Goal: Transaction & Acquisition: Obtain resource

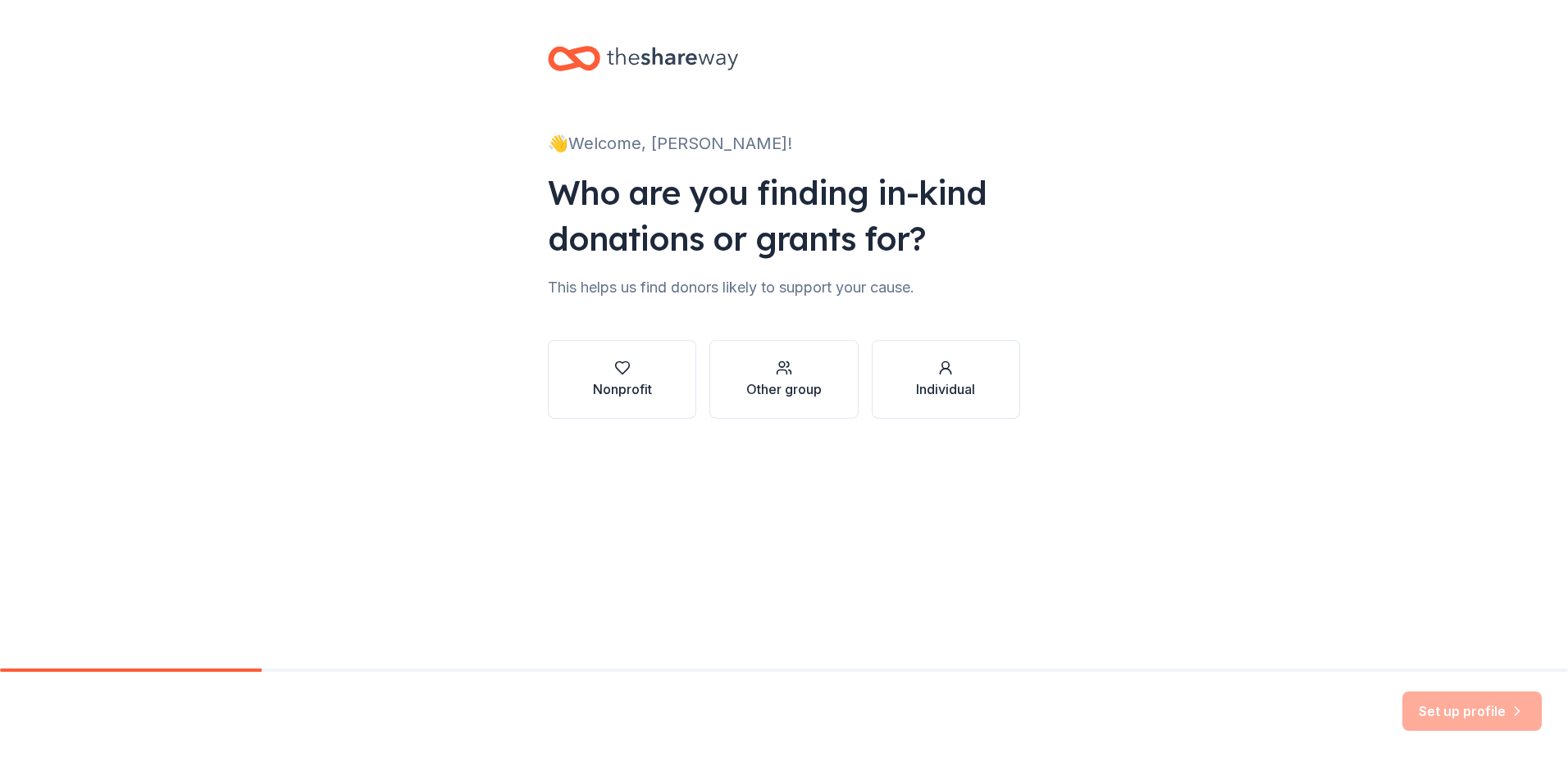
click at [653, 379] on button "Nonprofit" at bounding box center [622, 380] width 149 height 79
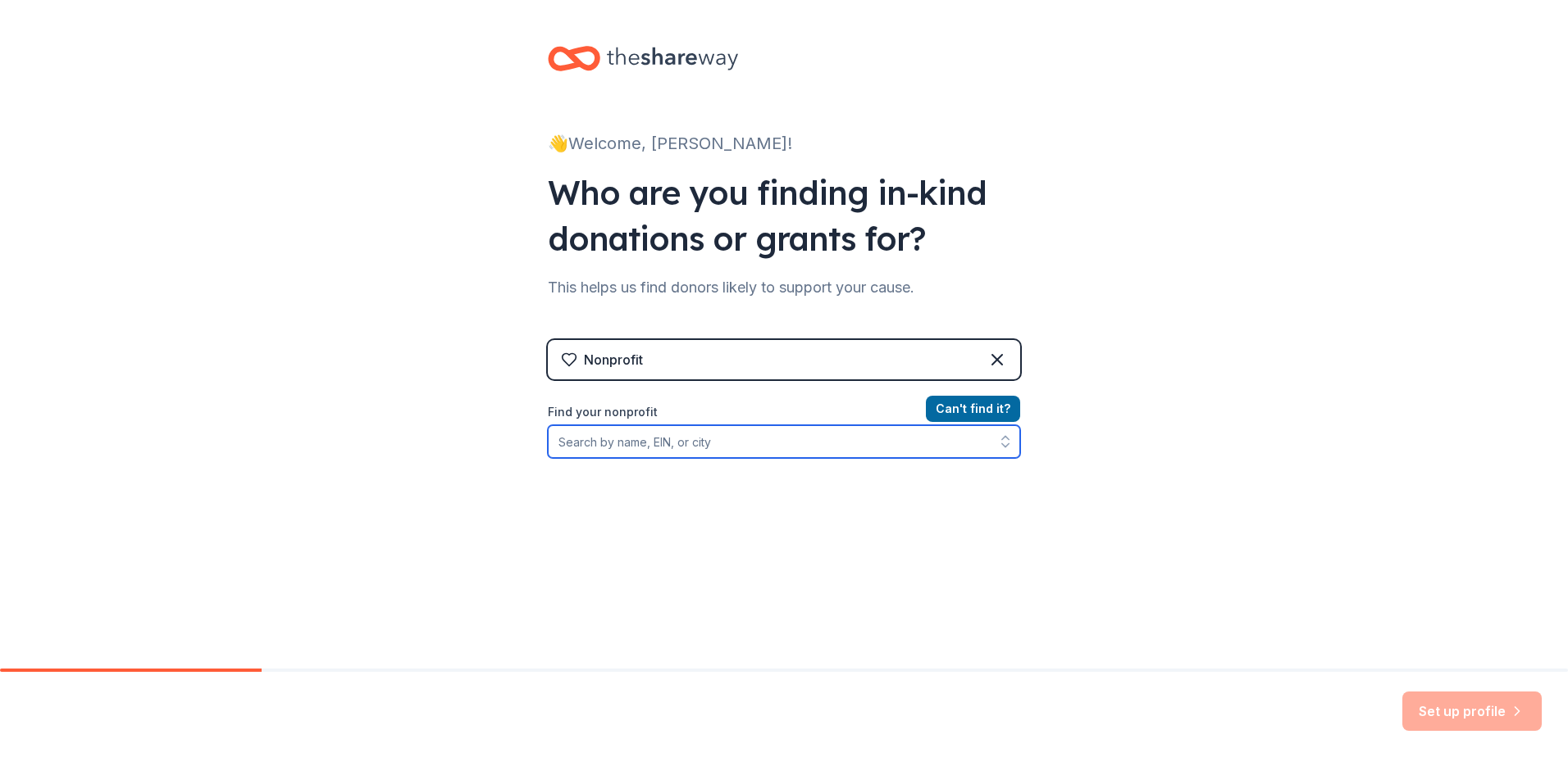
click at [759, 446] on input "Find your nonprofit" at bounding box center [784, 442] width 472 height 33
click at [663, 437] on input "Find your nonprofit" at bounding box center [784, 442] width 472 height 33
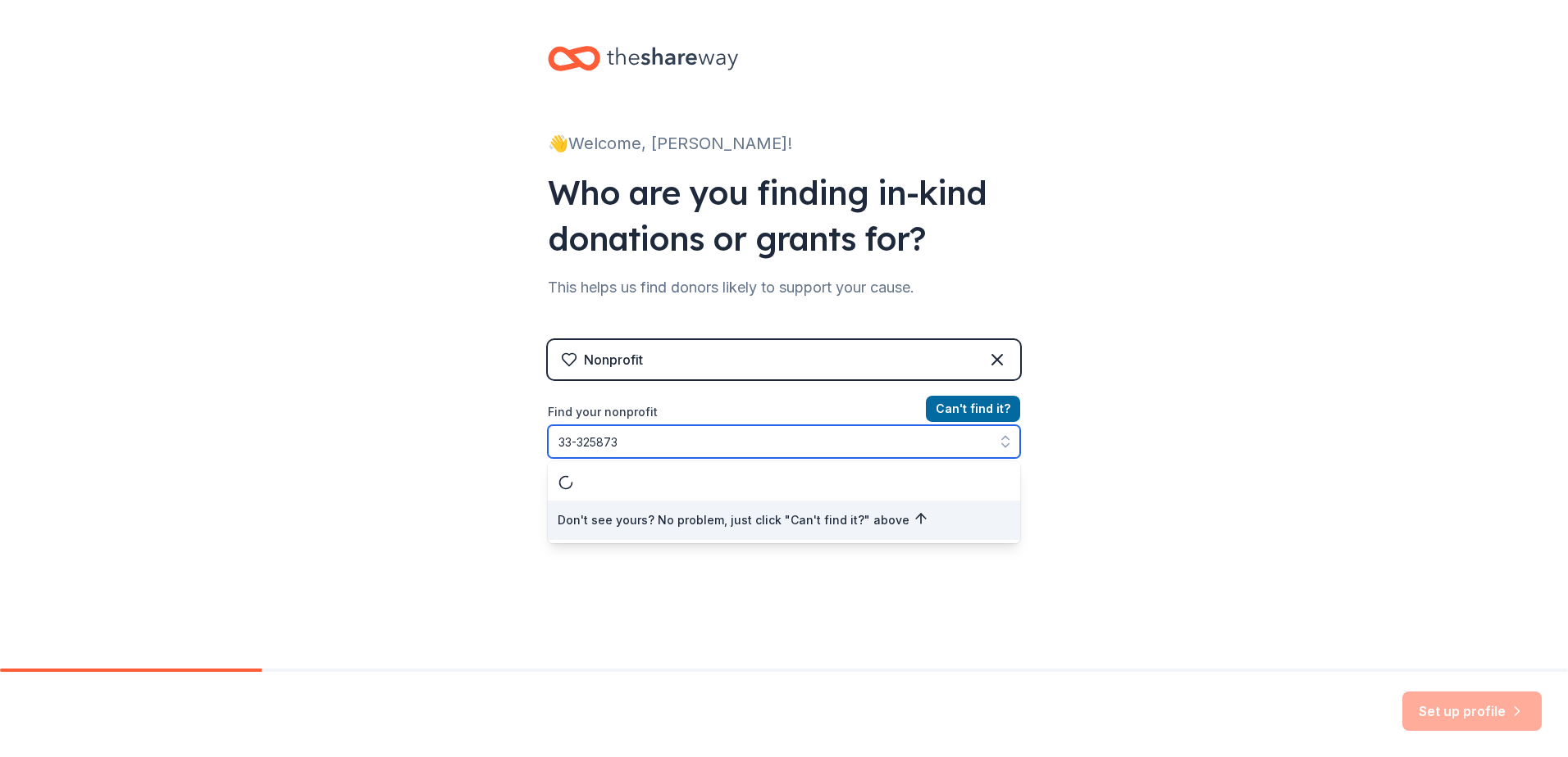
type input "[US_EMPLOYER_IDENTIFICATION_NUMBER]"
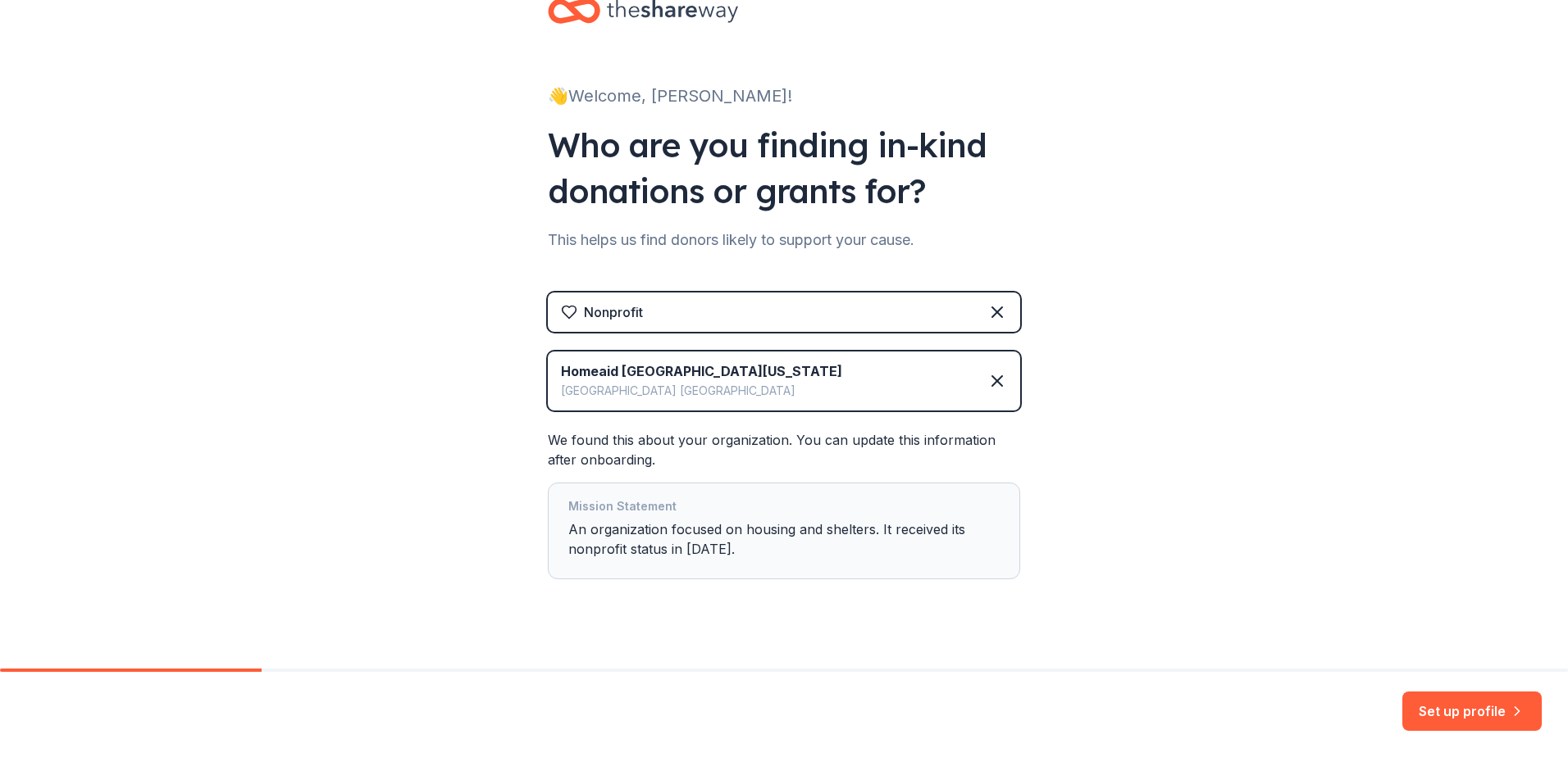
scroll to position [69, 0]
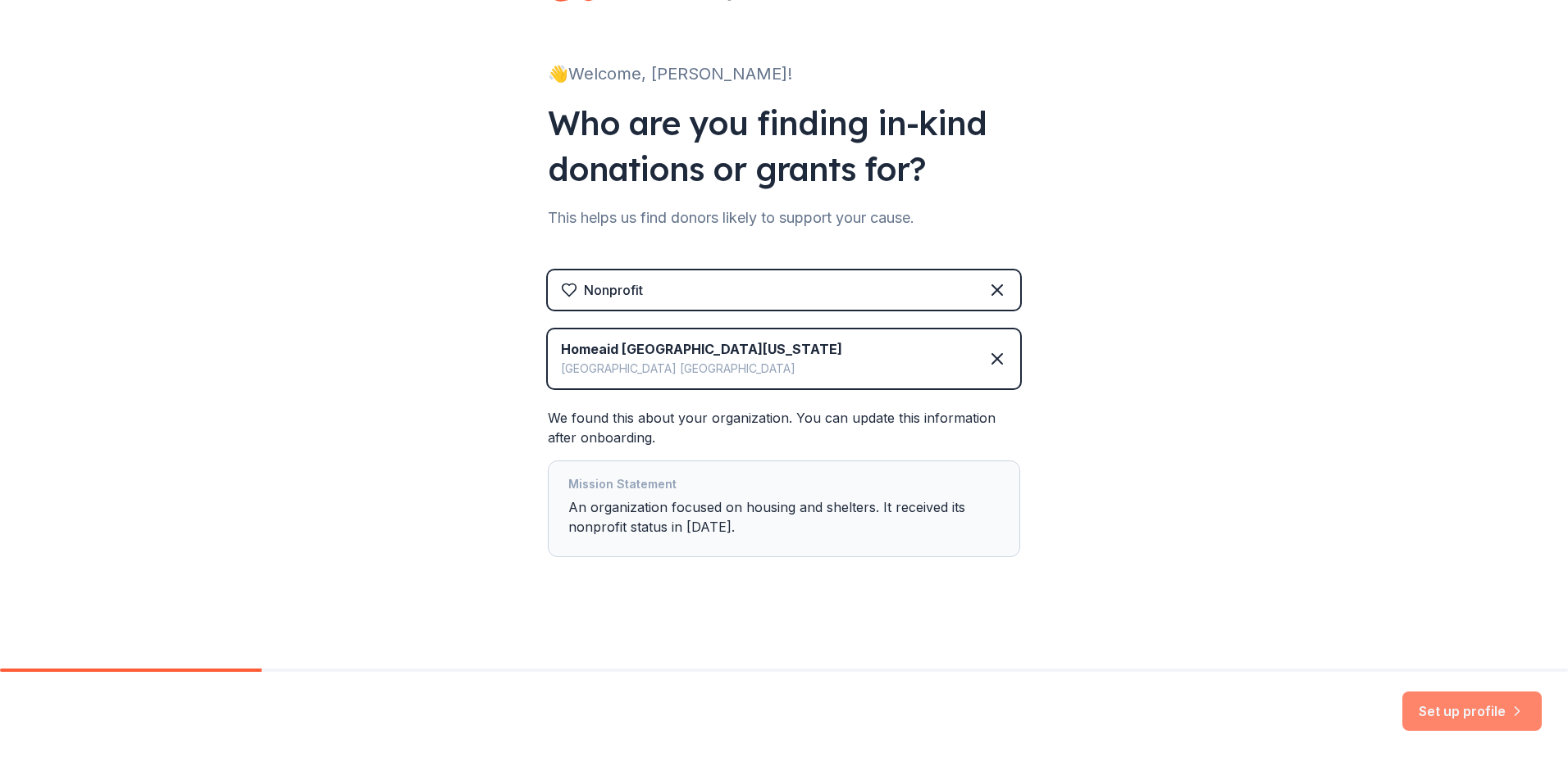
click at [1425, 710] on button "Set up profile" at bounding box center [1472, 711] width 139 height 40
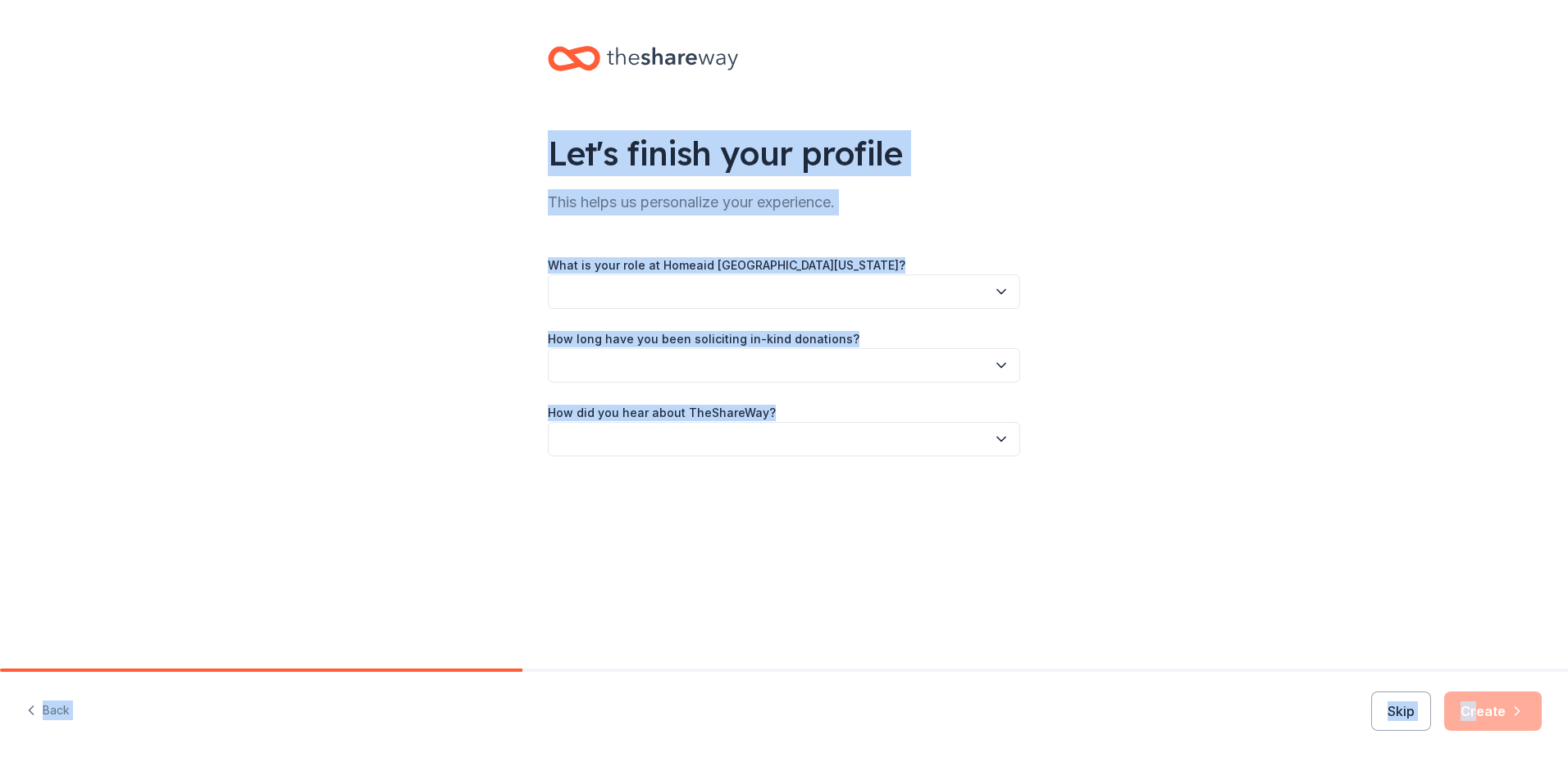
click at [1194, 363] on div "Let's finish your profile This helps us personalize your experience. What is yo…" at bounding box center [784, 267] width 1568 height 535
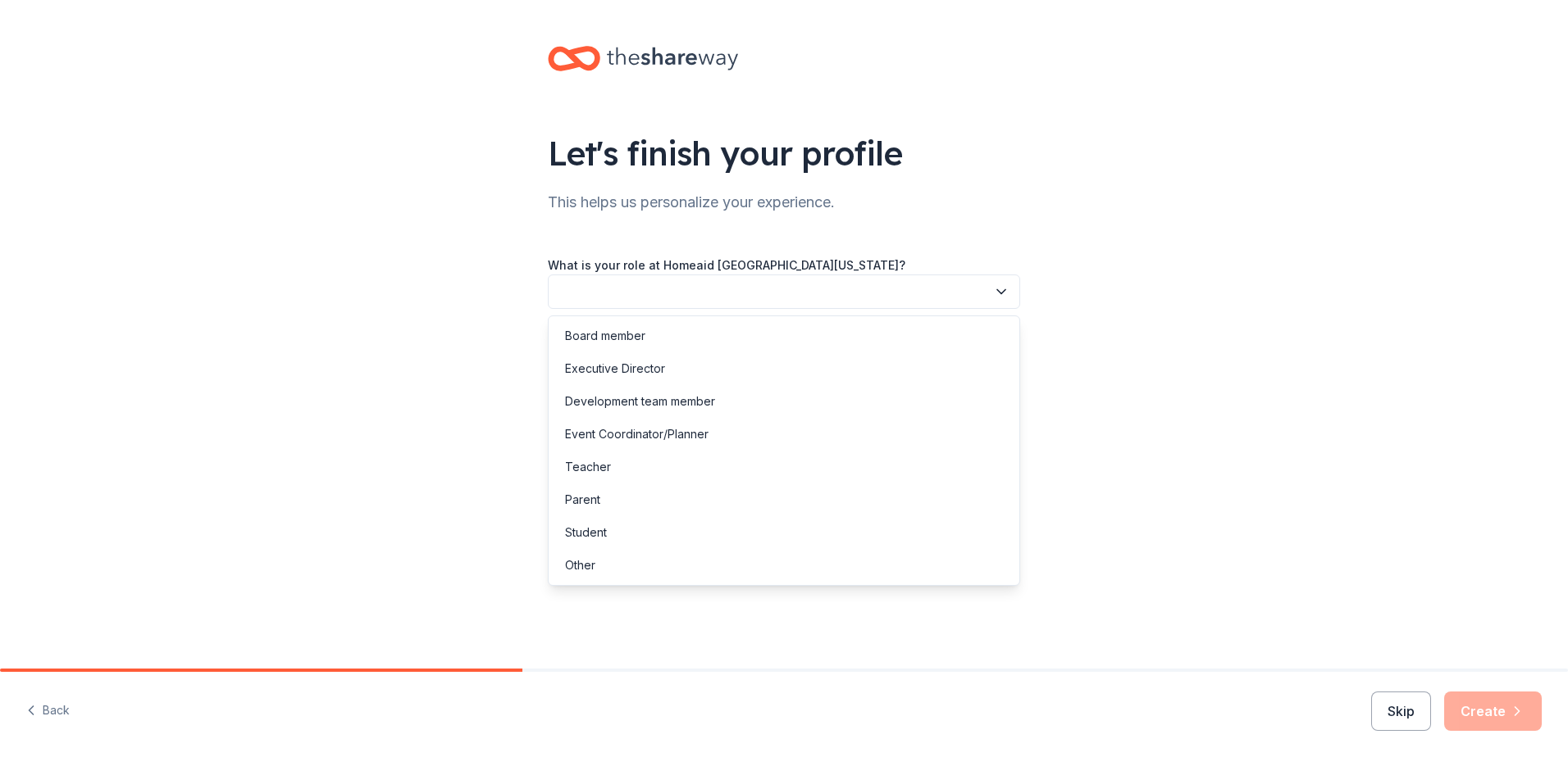
click at [976, 292] on button "button" at bounding box center [784, 292] width 472 height 35
drag, startPoint x: 624, startPoint y: 551, endPoint x: 630, endPoint y: 557, distance: 8.5
click at [630, 557] on div "Other" at bounding box center [784, 565] width 464 height 33
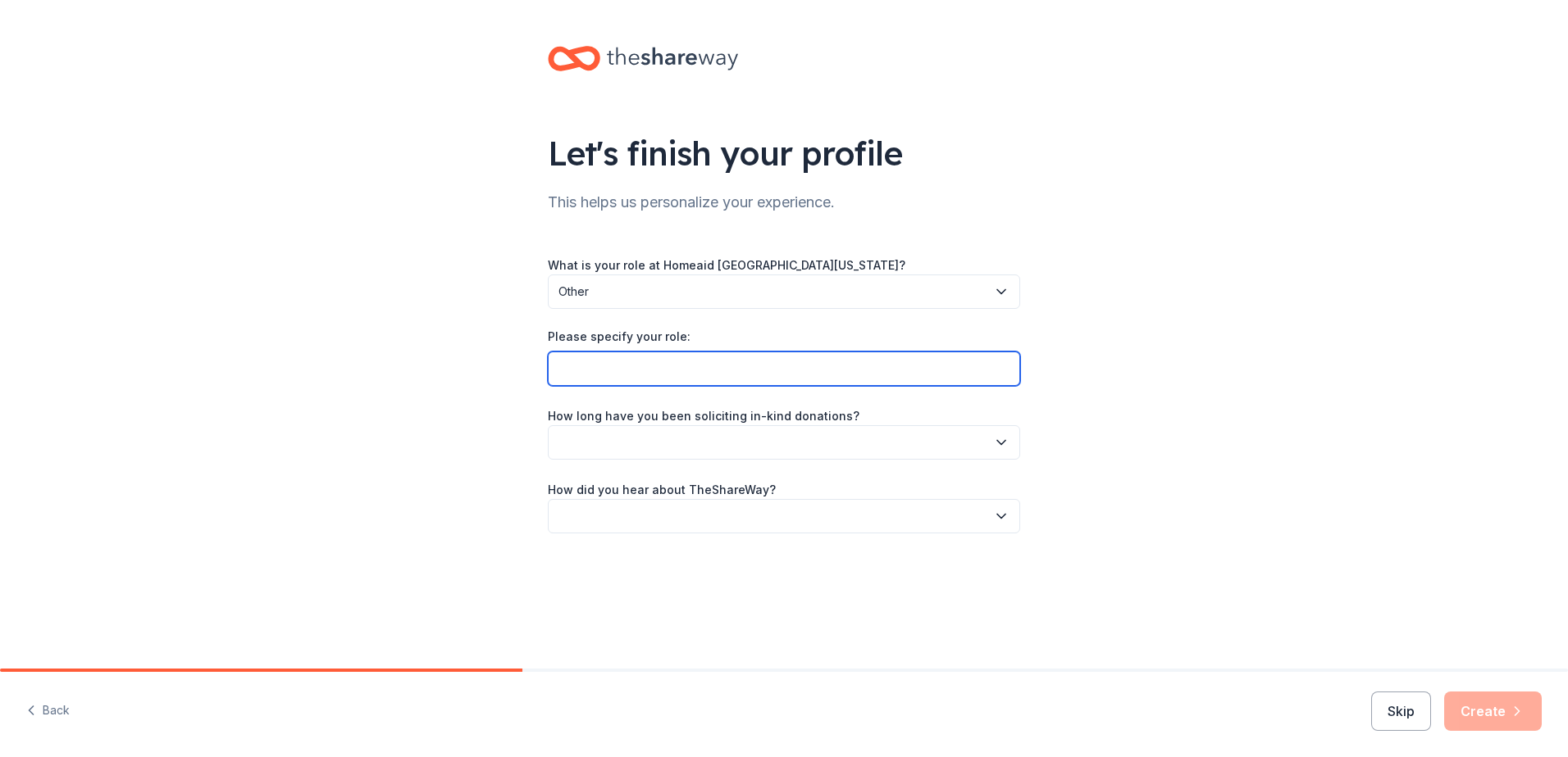
click at [718, 356] on input "Please specify your role:" at bounding box center [784, 369] width 472 height 35
type input "Admin"
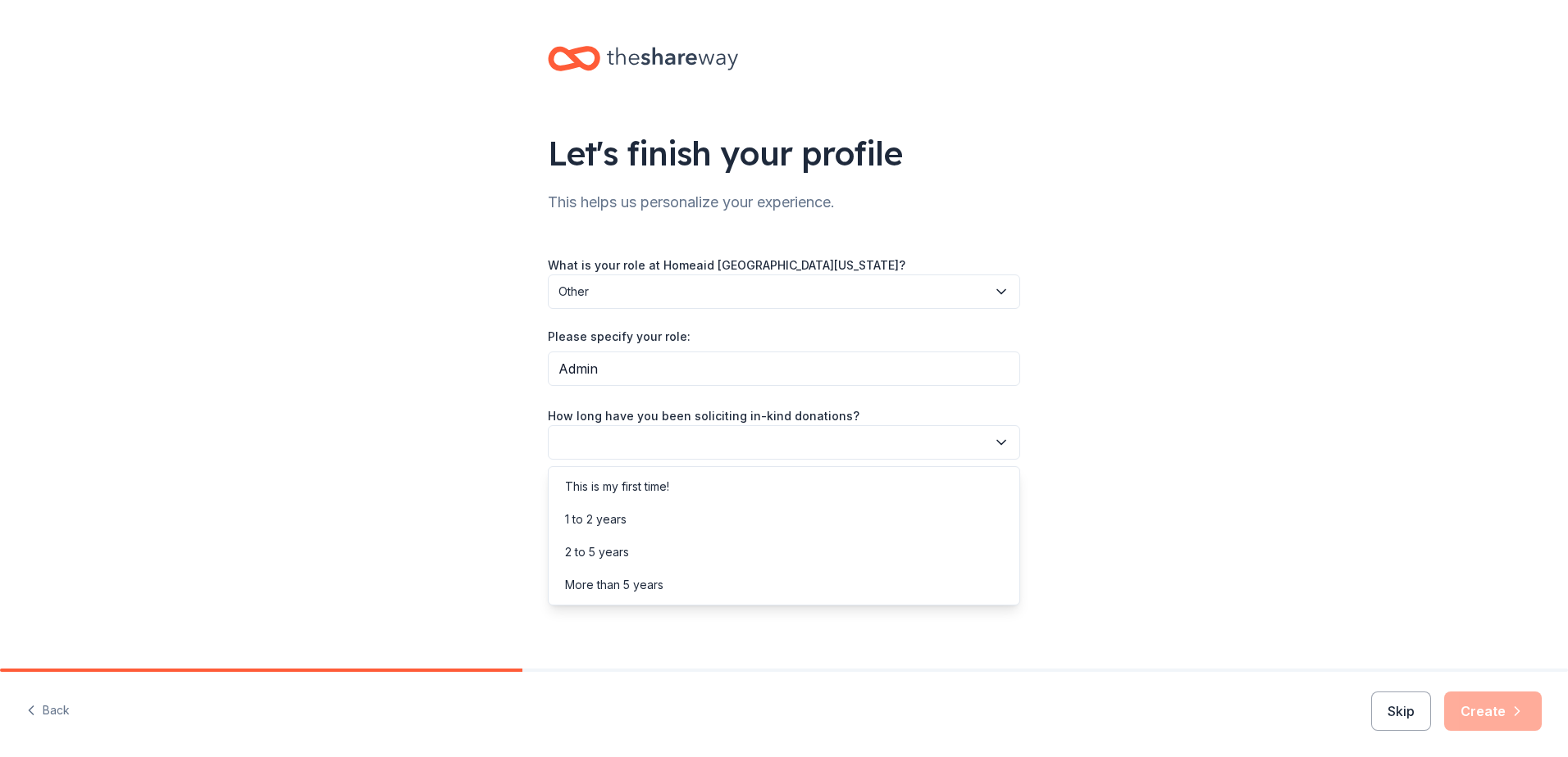
click at [701, 434] on button "button" at bounding box center [784, 443] width 472 height 35
click at [724, 491] on div "This is my first time!" at bounding box center [784, 487] width 464 height 33
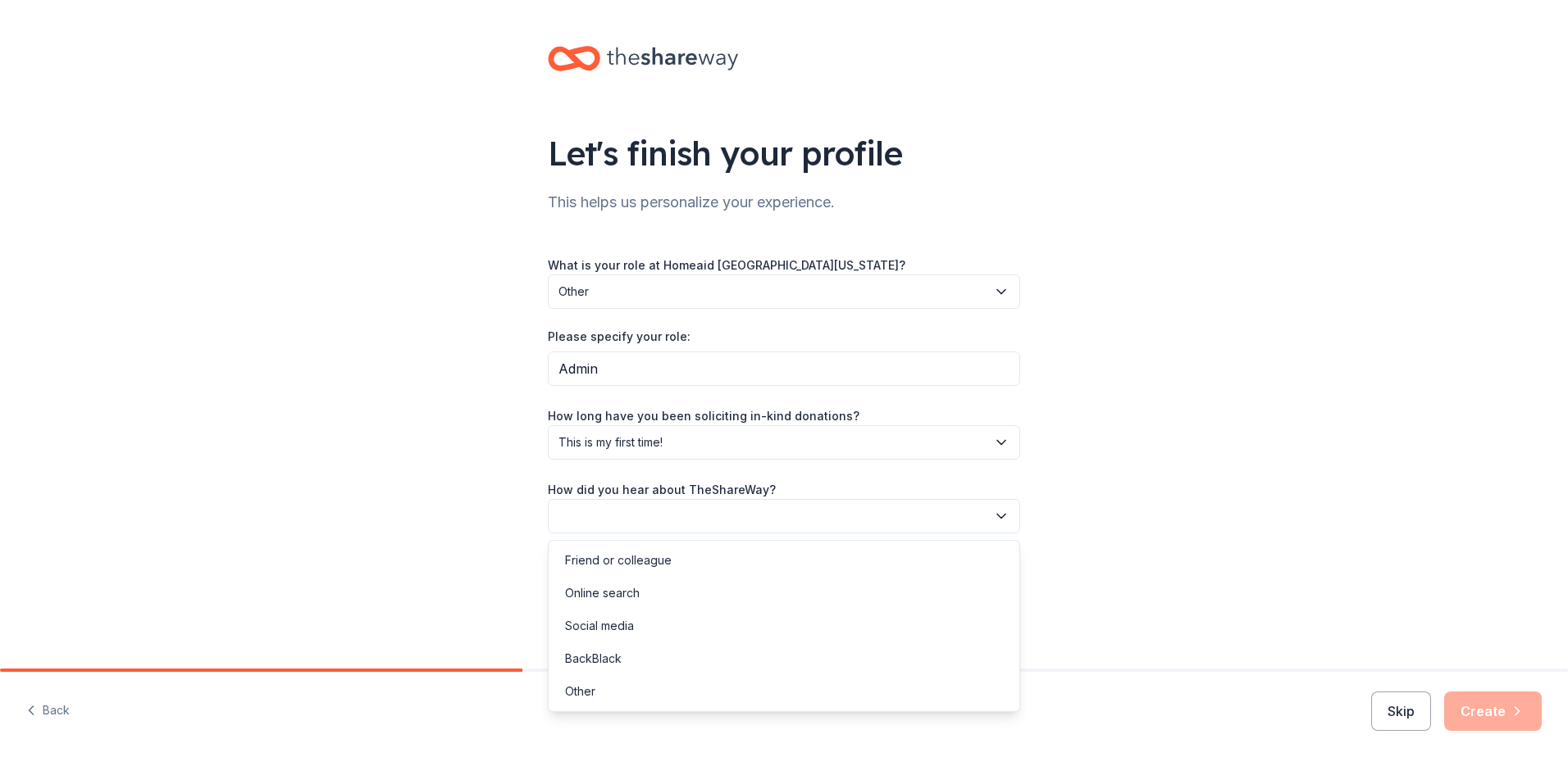
click at [839, 514] on button "button" at bounding box center [784, 517] width 472 height 35
click at [646, 601] on div "Online search" at bounding box center [784, 593] width 464 height 33
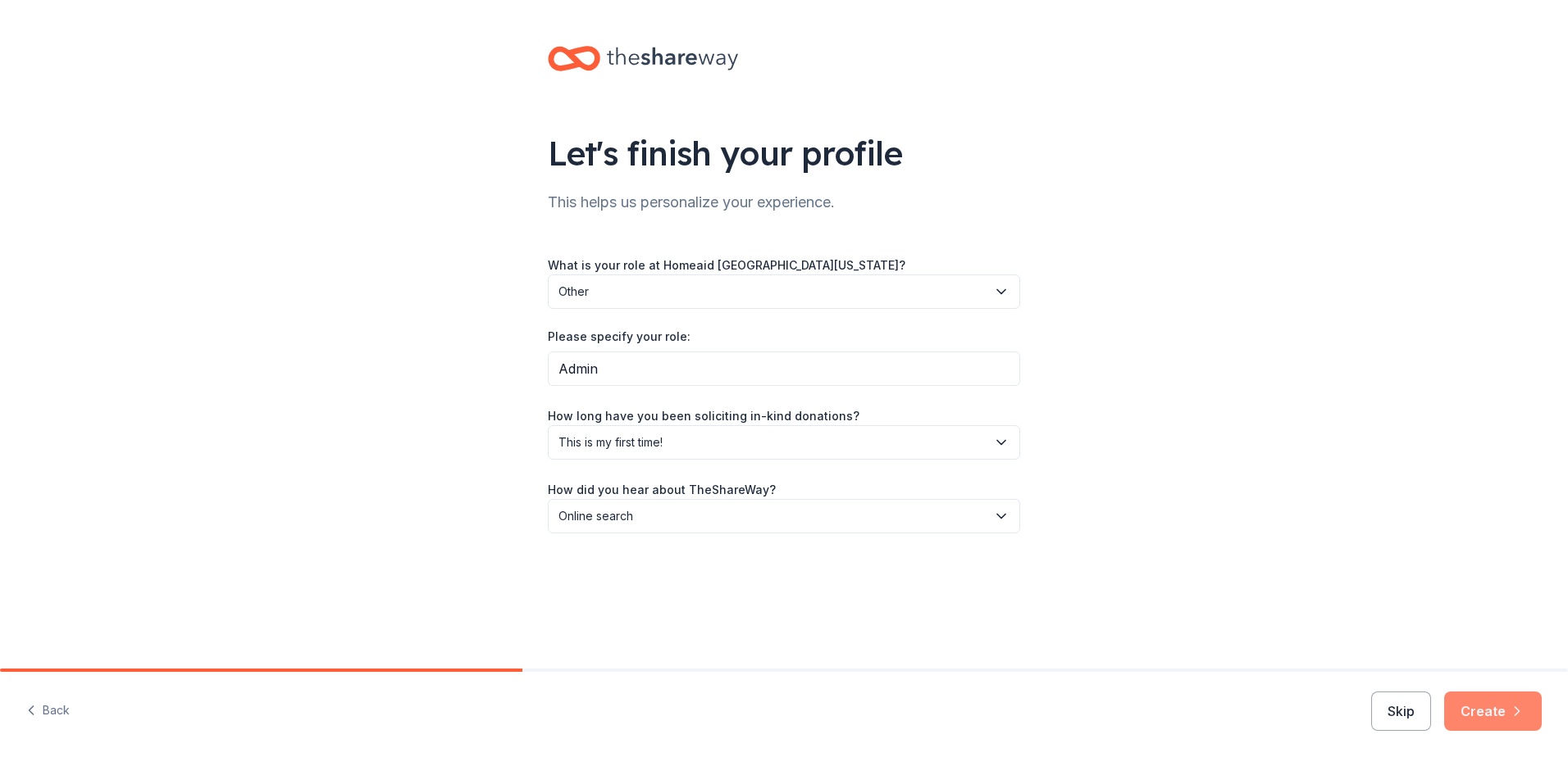
click at [1466, 711] on button "Create" at bounding box center [1493, 711] width 97 height 40
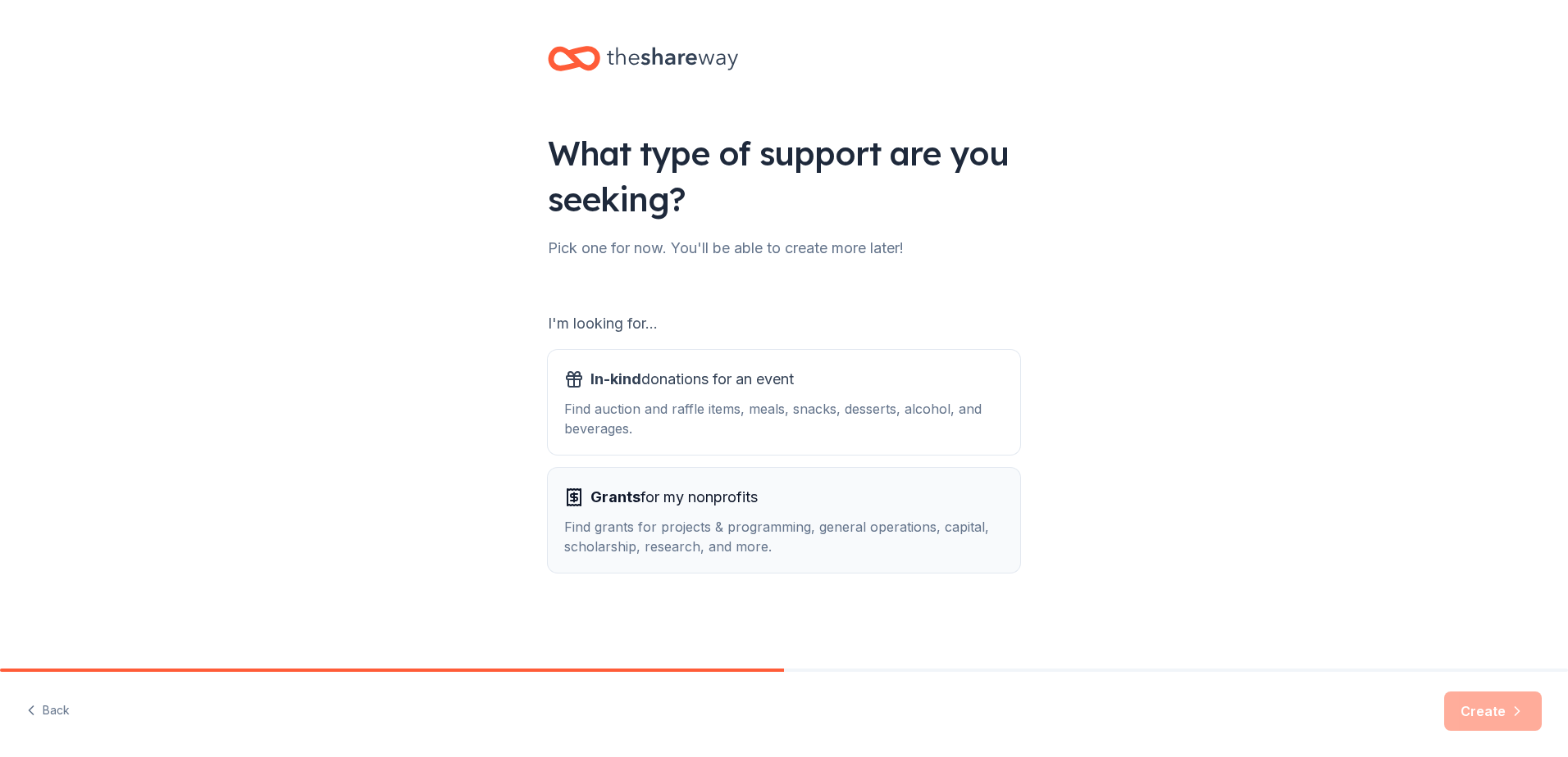
click at [875, 527] on div "Find grants for projects & programming, general operations, capital, scholarshi…" at bounding box center [784, 536] width 439 height 40
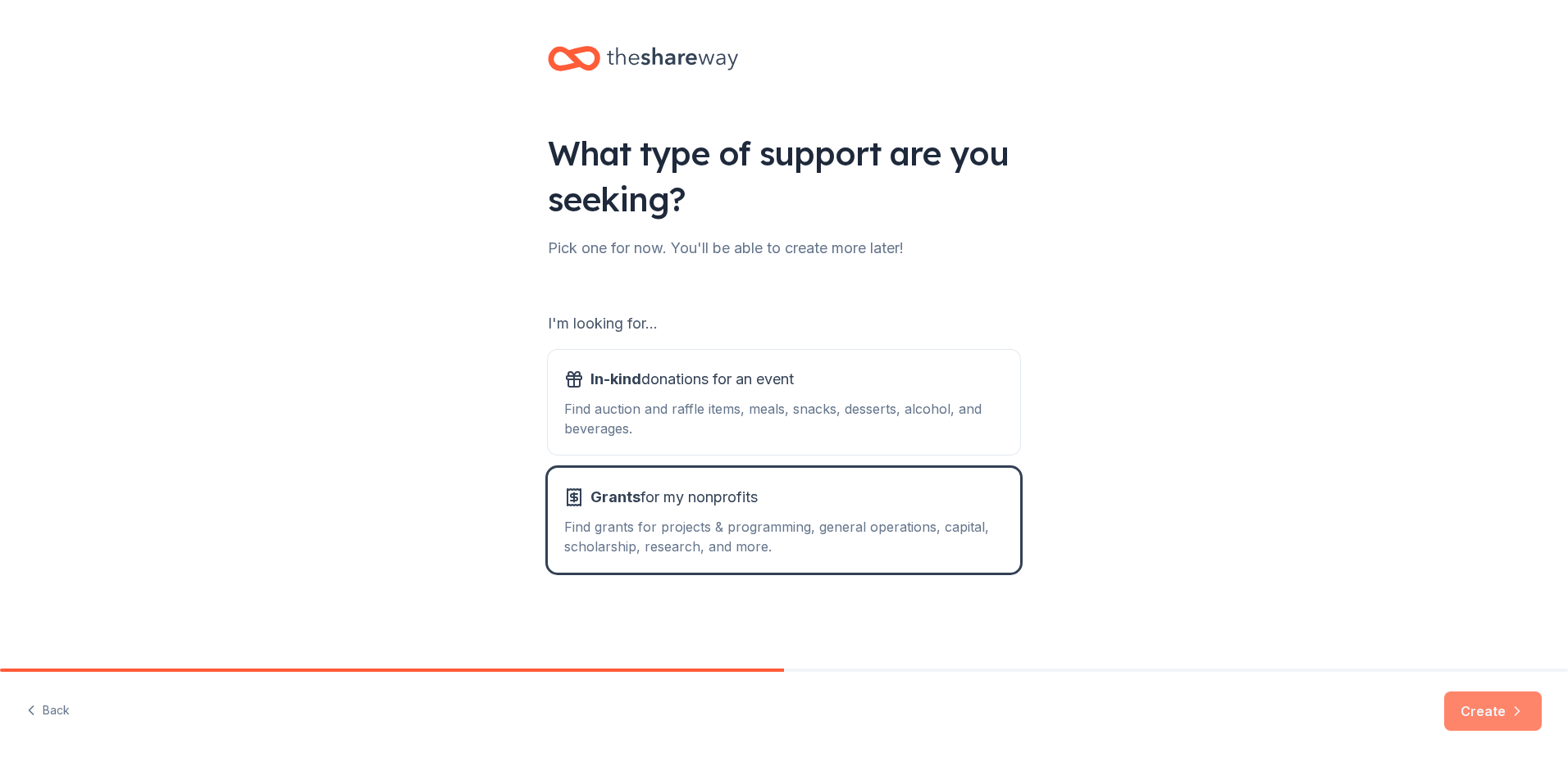
click at [1490, 717] on button "Create" at bounding box center [1493, 711] width 97 height 40
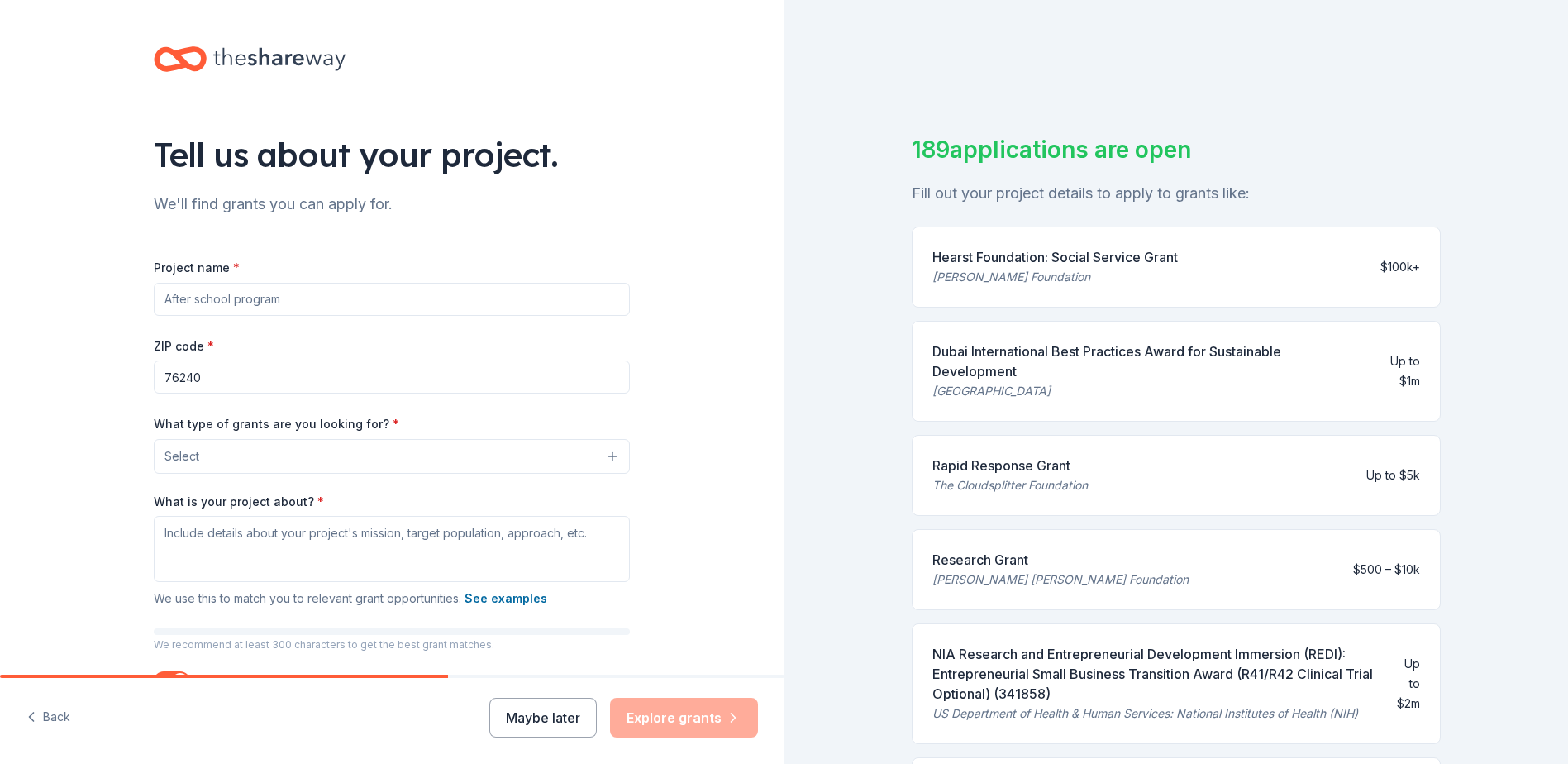
click at [394, 300] on input "Project name *" at bounding box center [391, 300] width 476 height 33
type input "Builders for Babies"
drag, startPoint x: 288, startPoint y: 376, endPoint x: 278, endPoint y: 371, distance: 11.2
click at [287, 376] on input "76240" at bounding box center [391, 378] width 476 height 33
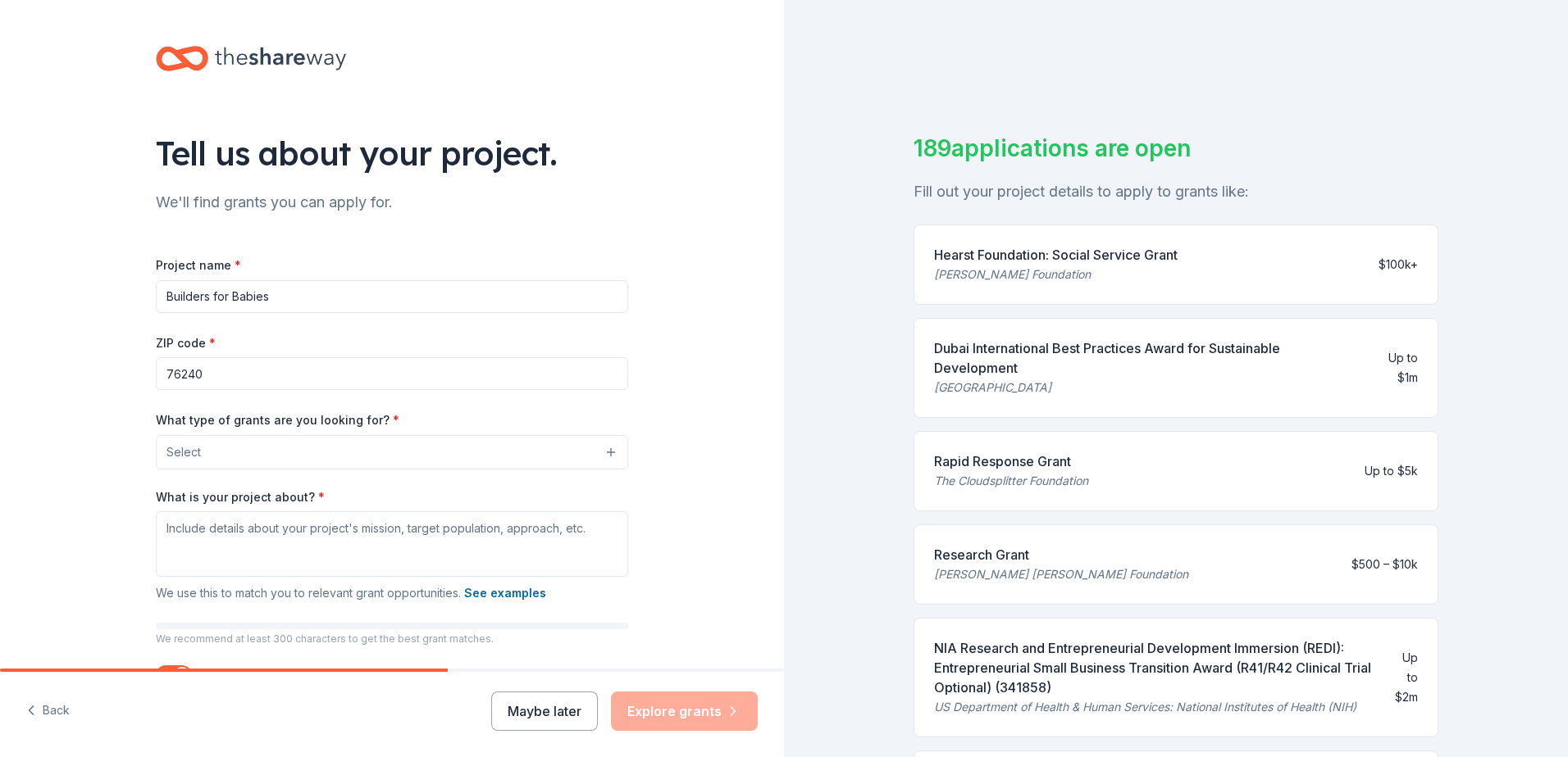
click at [424, 458] on button "Select" at bounding box center [391, 452] width 472 height 35
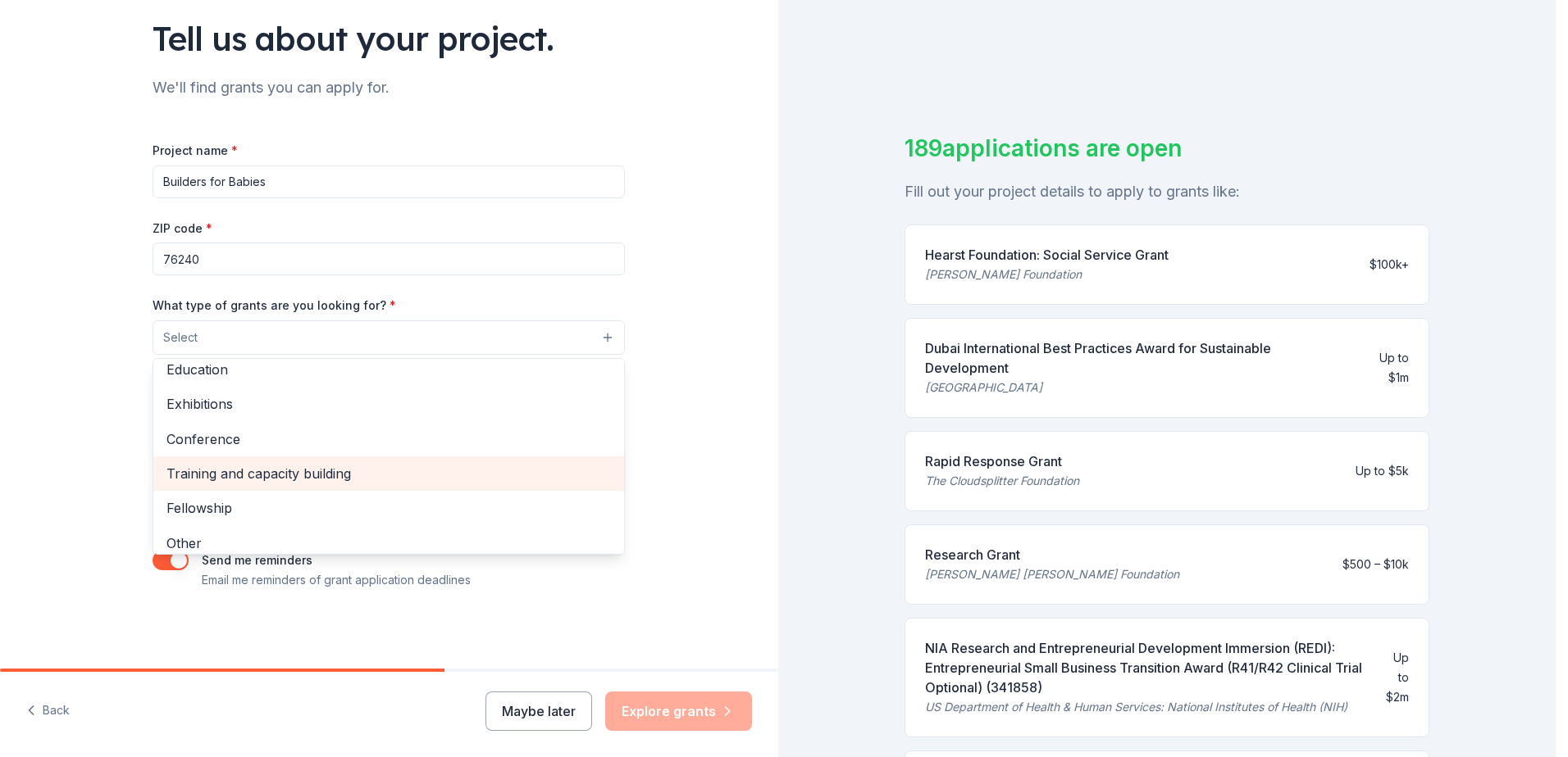
scroll to position [194, 0]
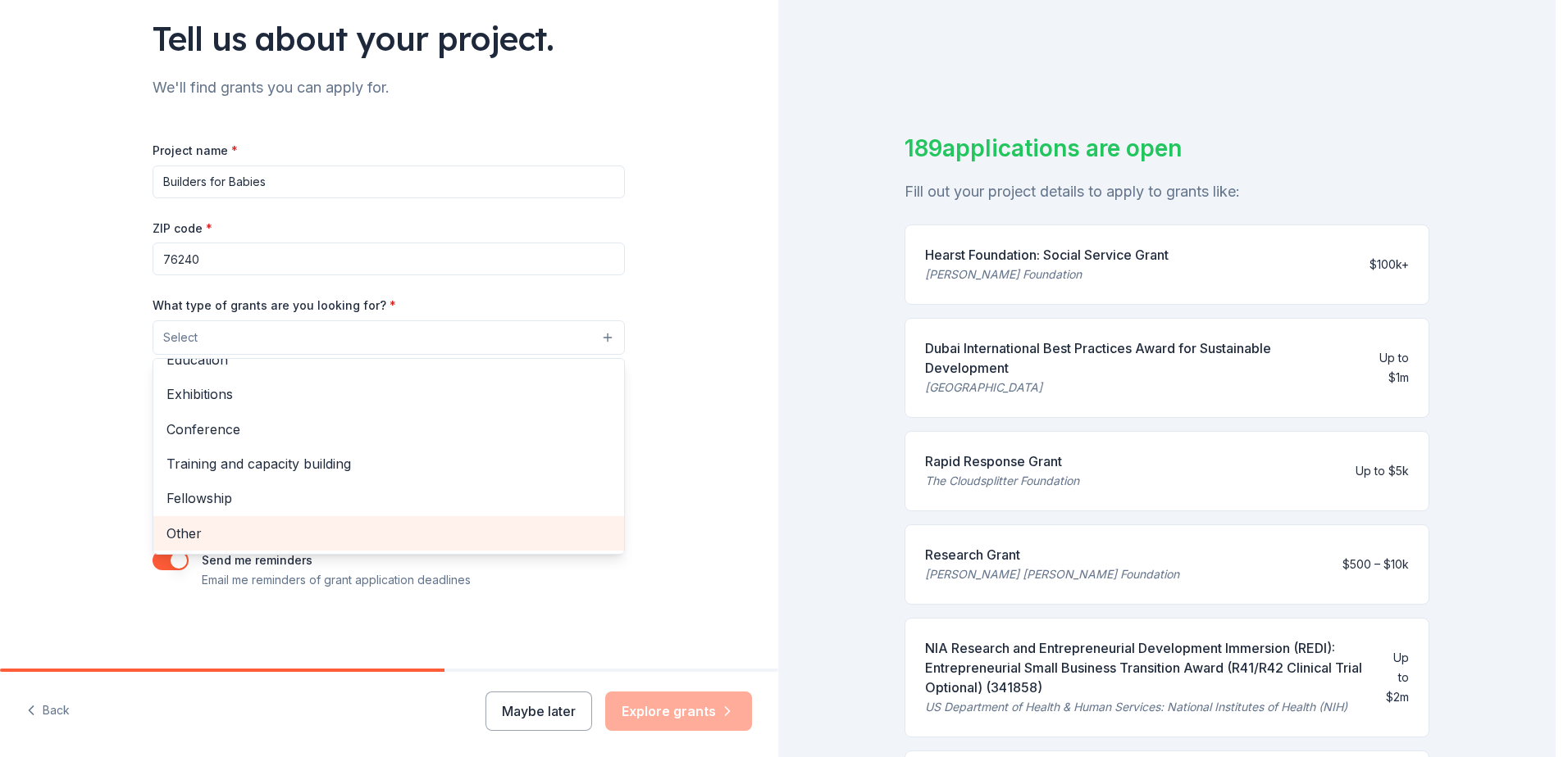
click at [421, 527] on span "Other" at bounding box center [389, 533] width 445 height 21
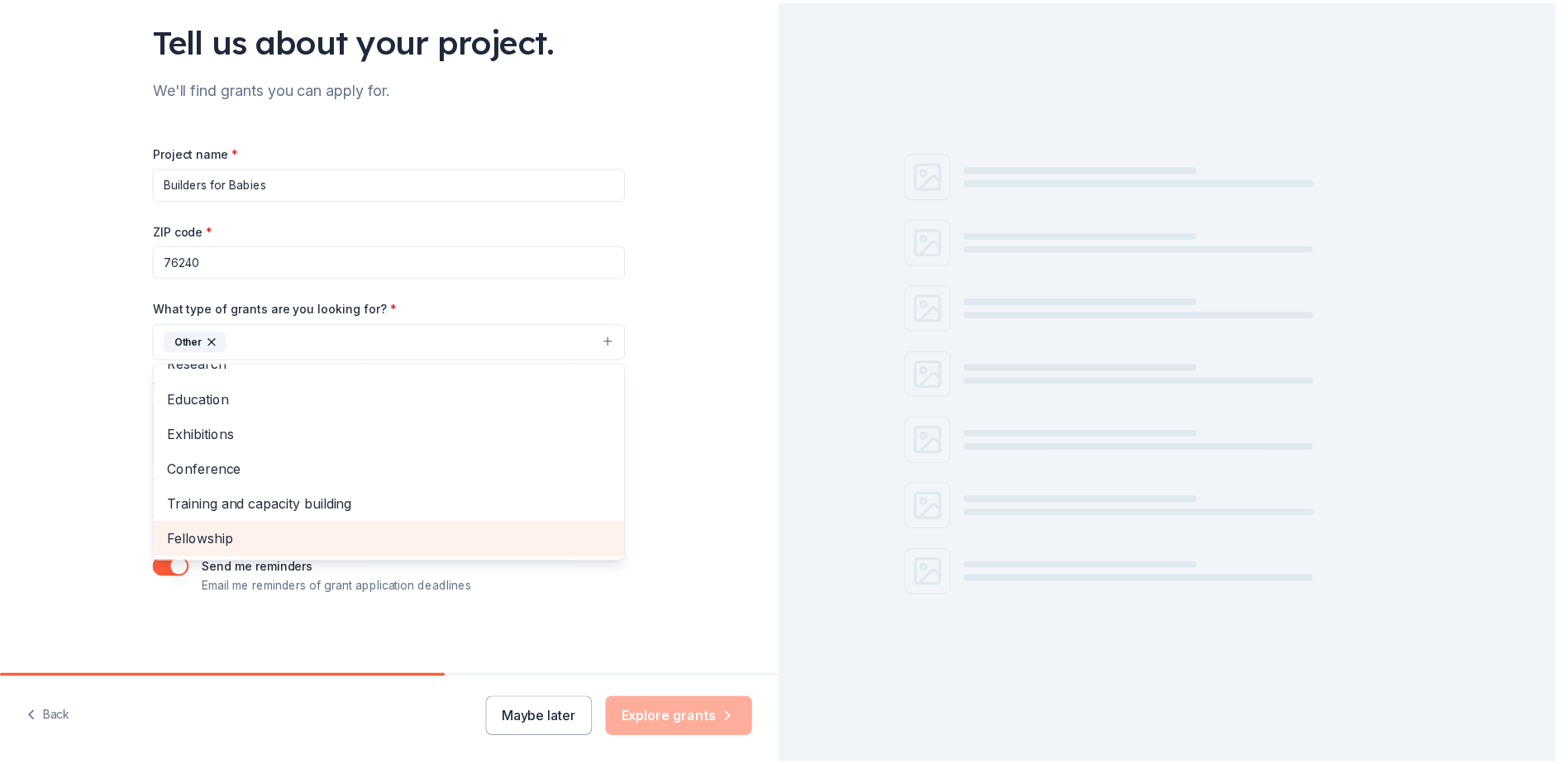
scroll to position [161, 0]
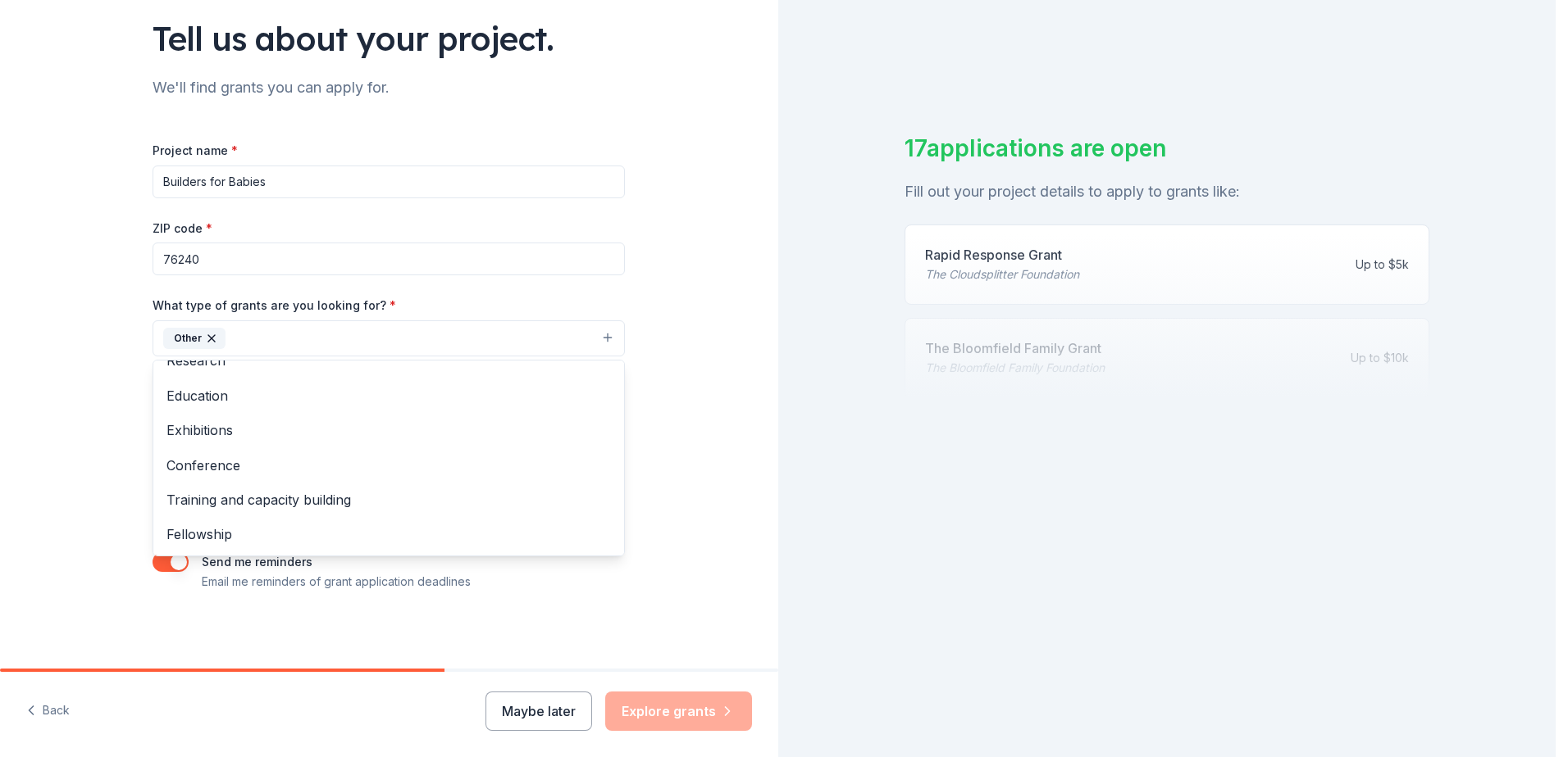
click at [696, 346] on div "Tell us about your project. We'll find grants you can apply for. Project name *…" at bounding box center [389, 278] width 778 height 785
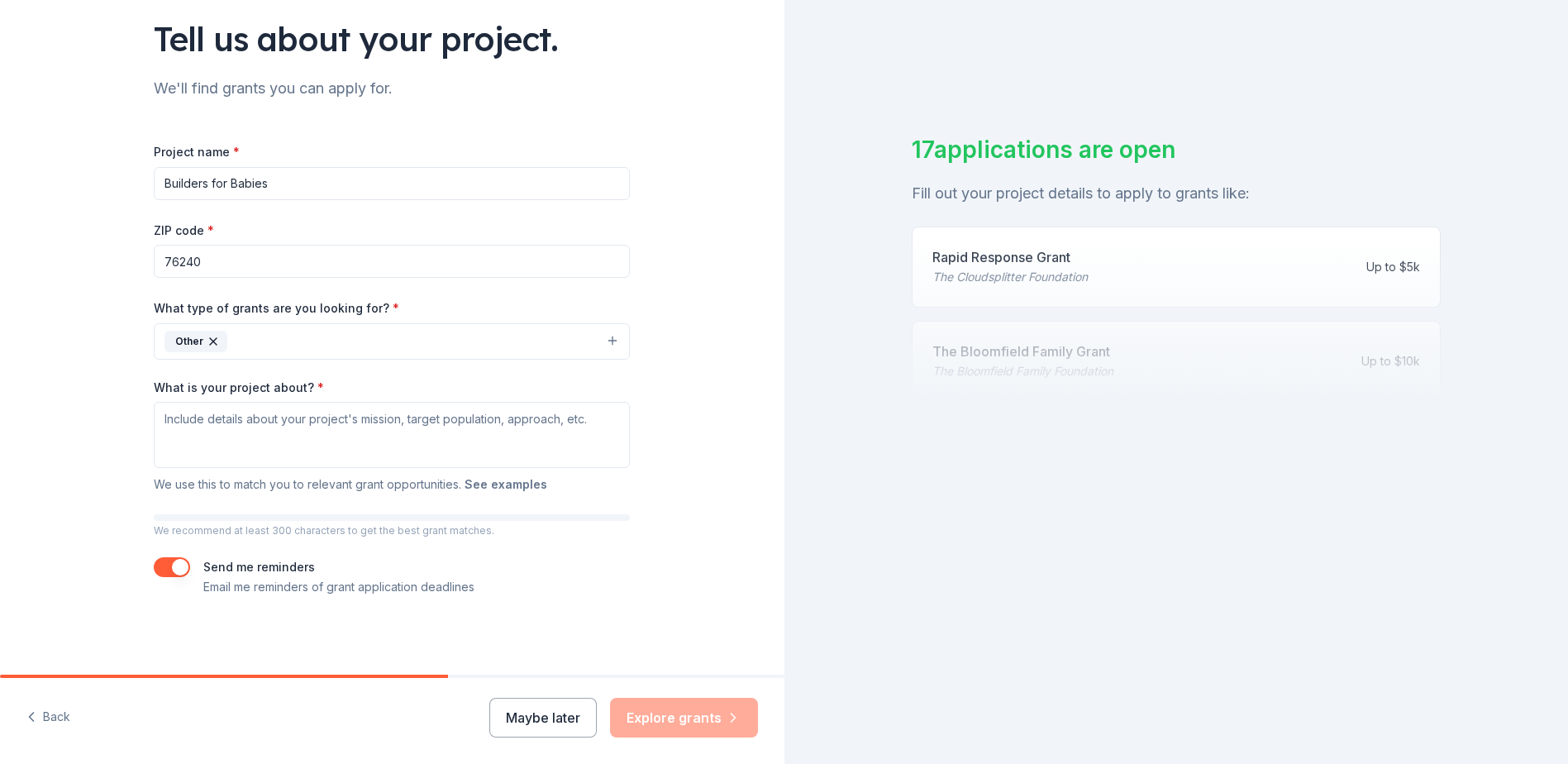
click at [506, 478] on button "See examples" at bounding box center [506, 485] width 83 height 19
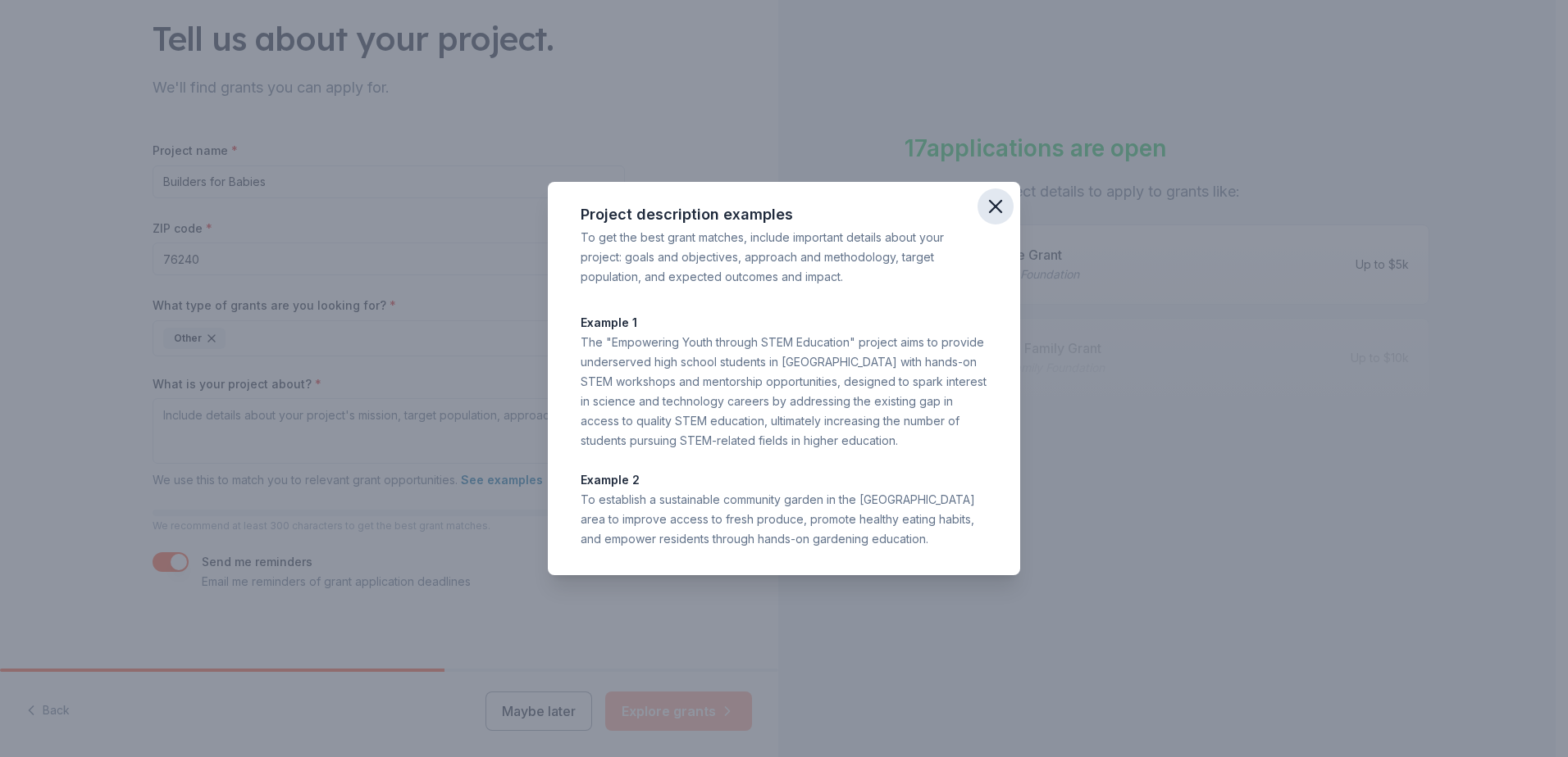
click at [998, 210] on icon "button" at bounding box center [996, 206] width 12 height 12
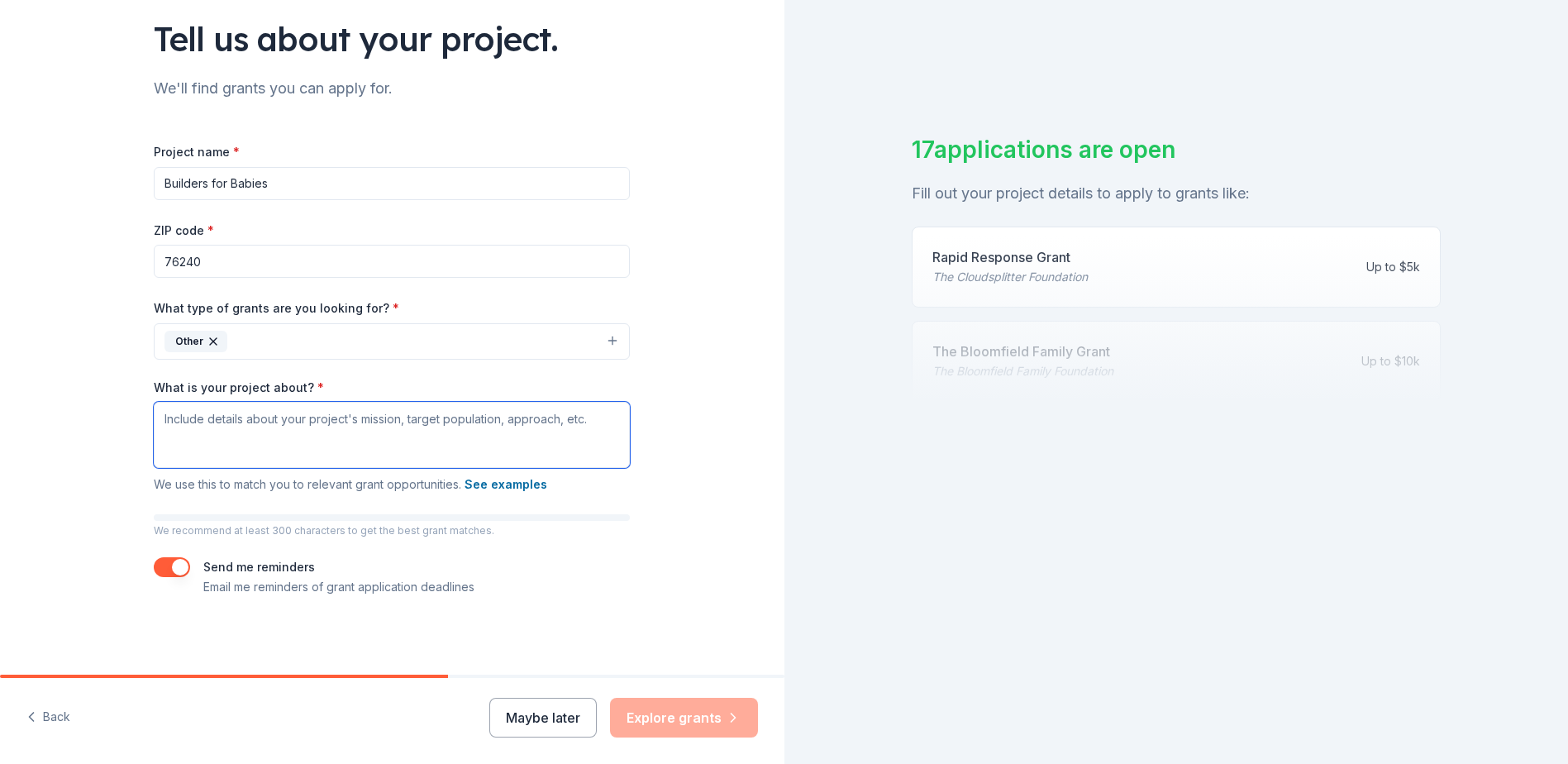
drag, startPoint x: 250, startPoint y: 408, endPoint x: 238, endPoint y: 414, distance: 13.4
click at [239, 413] on textarea "What is your project about? *" at bounding box center [391, 435] width 476 height 66
paste textarea "Builders for Babies is a community initiative dedicated to ensuring that every …"
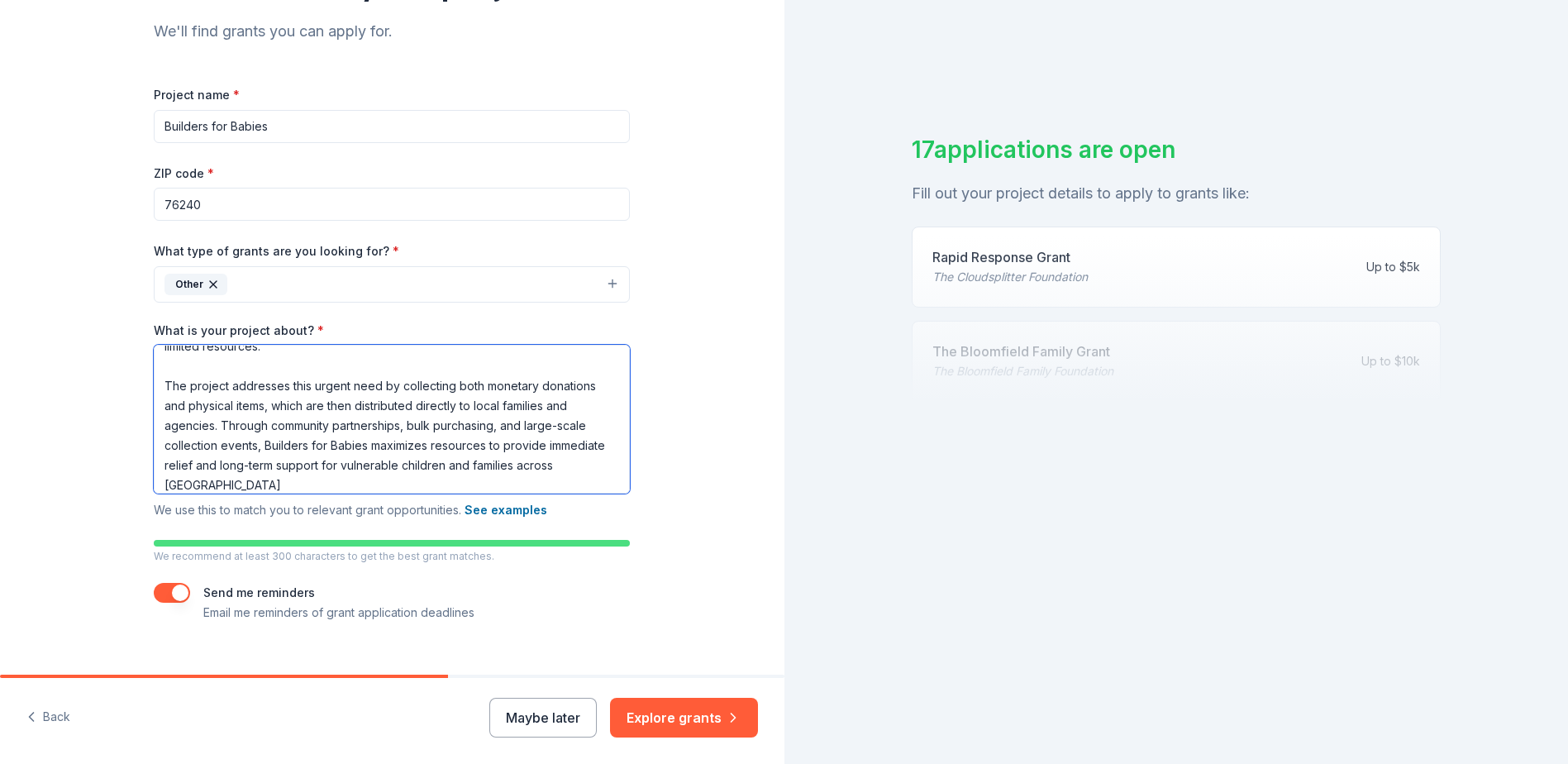
scroll to position [200, 0]
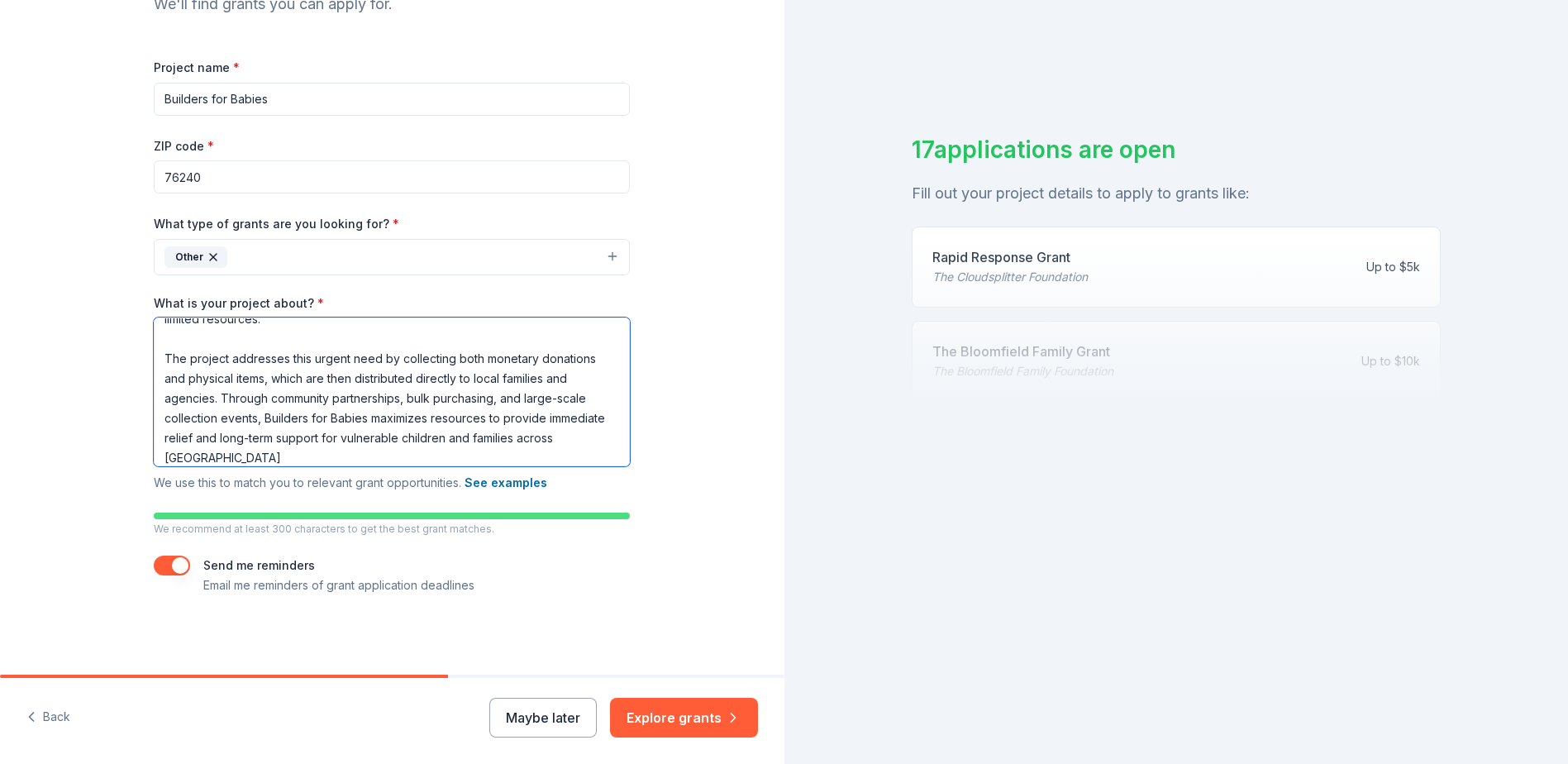
type textarea "Builders for Babies is a community initiative dedicated to ensuring that every …"
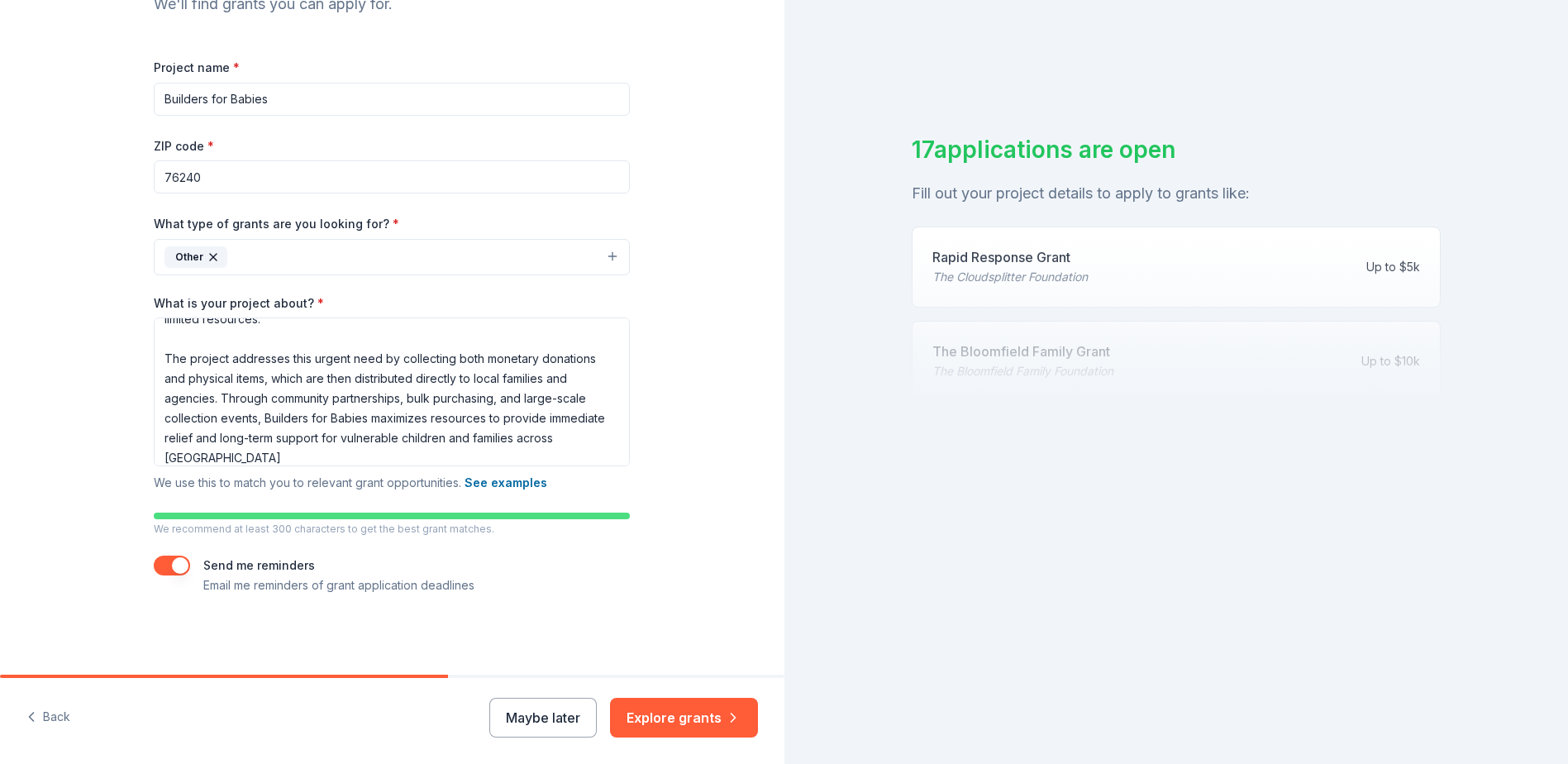
click at [171, 570] on button "button" at bounding box center [171, 565] width 36 height 19
click at [689, 709] on button "Explore grants" at bounding box center [684, 717] width 148 height 40
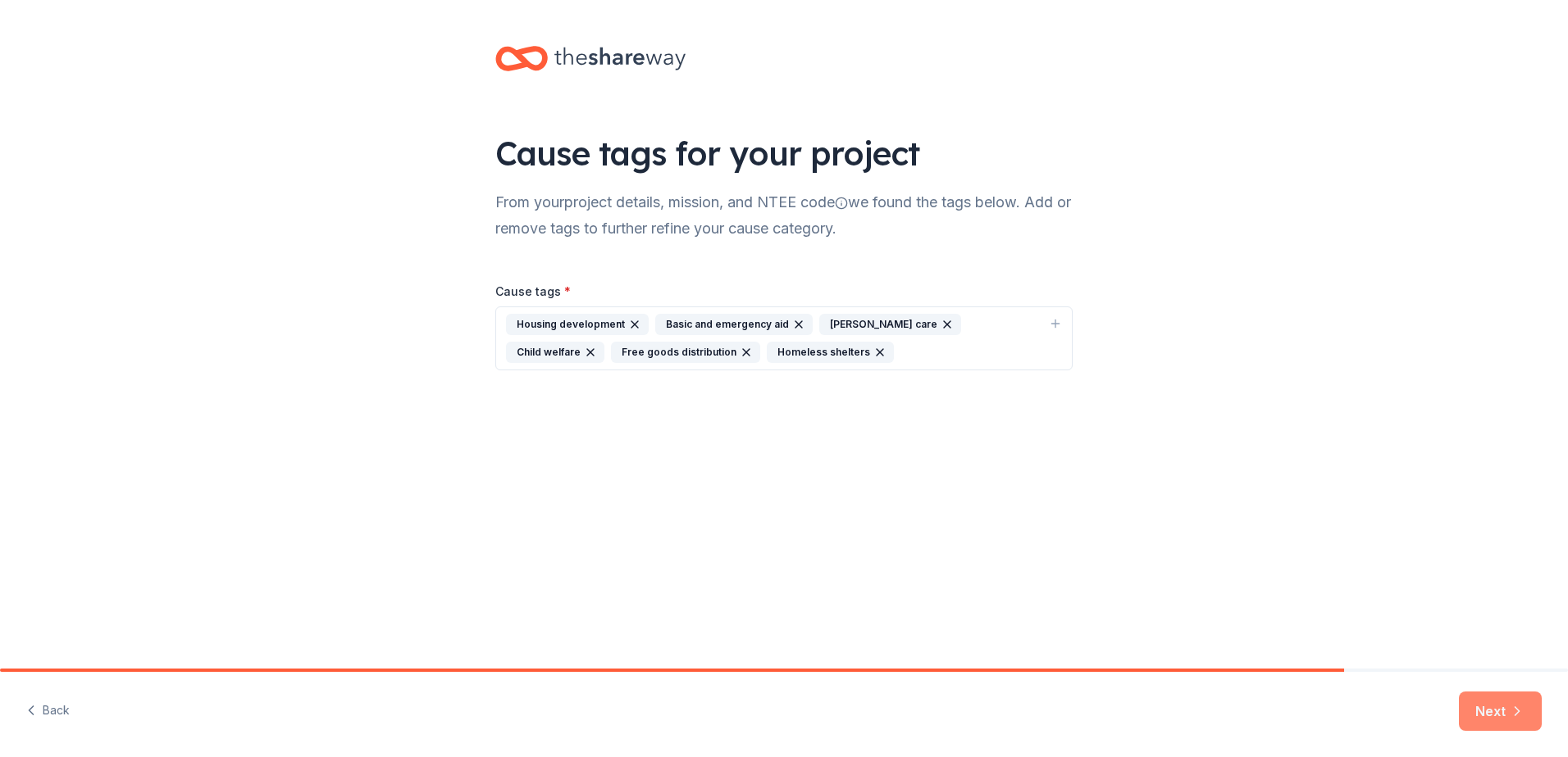
click at [1495, 702] on button "Next" at bounding box center [1500, 711] width 83 height 40
click at [1283, 535] on div "Cause tags for your project From your project details, mission, and NTEE code w…" at bounding box center [784, 334] width 1568 height 668
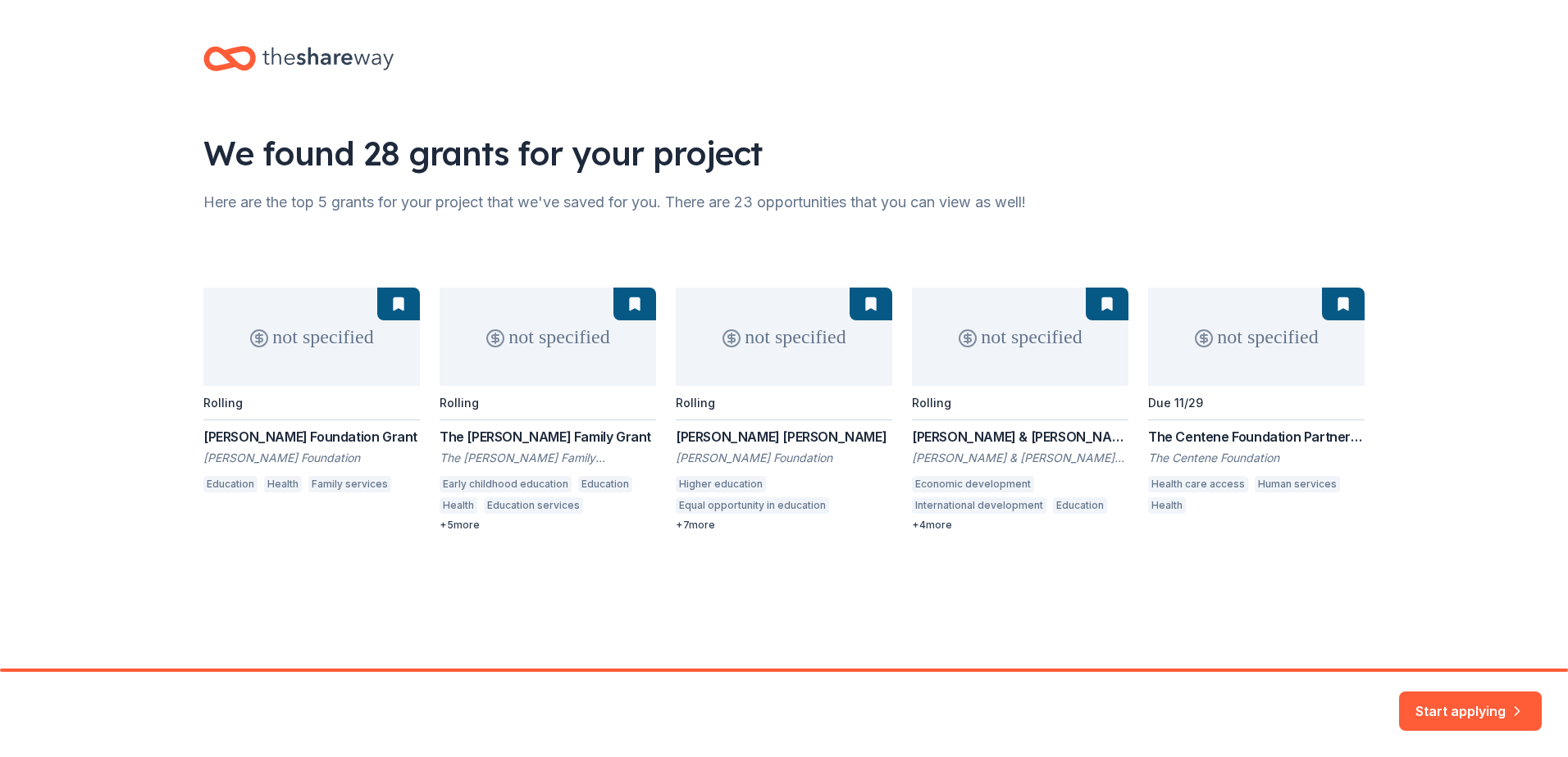
click at [556, 434] on div "not specified Rolling [PERSON_NAME] Foundation [PERSON_NAME] Foundation Educati…" at bounding box center [784, 409] width 1161 height 244
click at [636, 306] on div "not specified Rolling [PERSON_NAME] Foundation [PERSON_NAME] Foundation Educati…" at bounding box center [784, 409] width 1161 height 244
drag, startPoint x: 646, startPoint y: 324, endPoint x: 643, endPoint y: 312, distance: 12.4
click at [644, 316] on div "not specified Rolling [PERSON_NAME] Foundation [PERSON_NAME] Foundation Educati…" at bounding box center [784, 409] width 1161 height 244
click at [1470, 699] on button "Start applying" at bounding box center [1471, 705] width 143 height 40
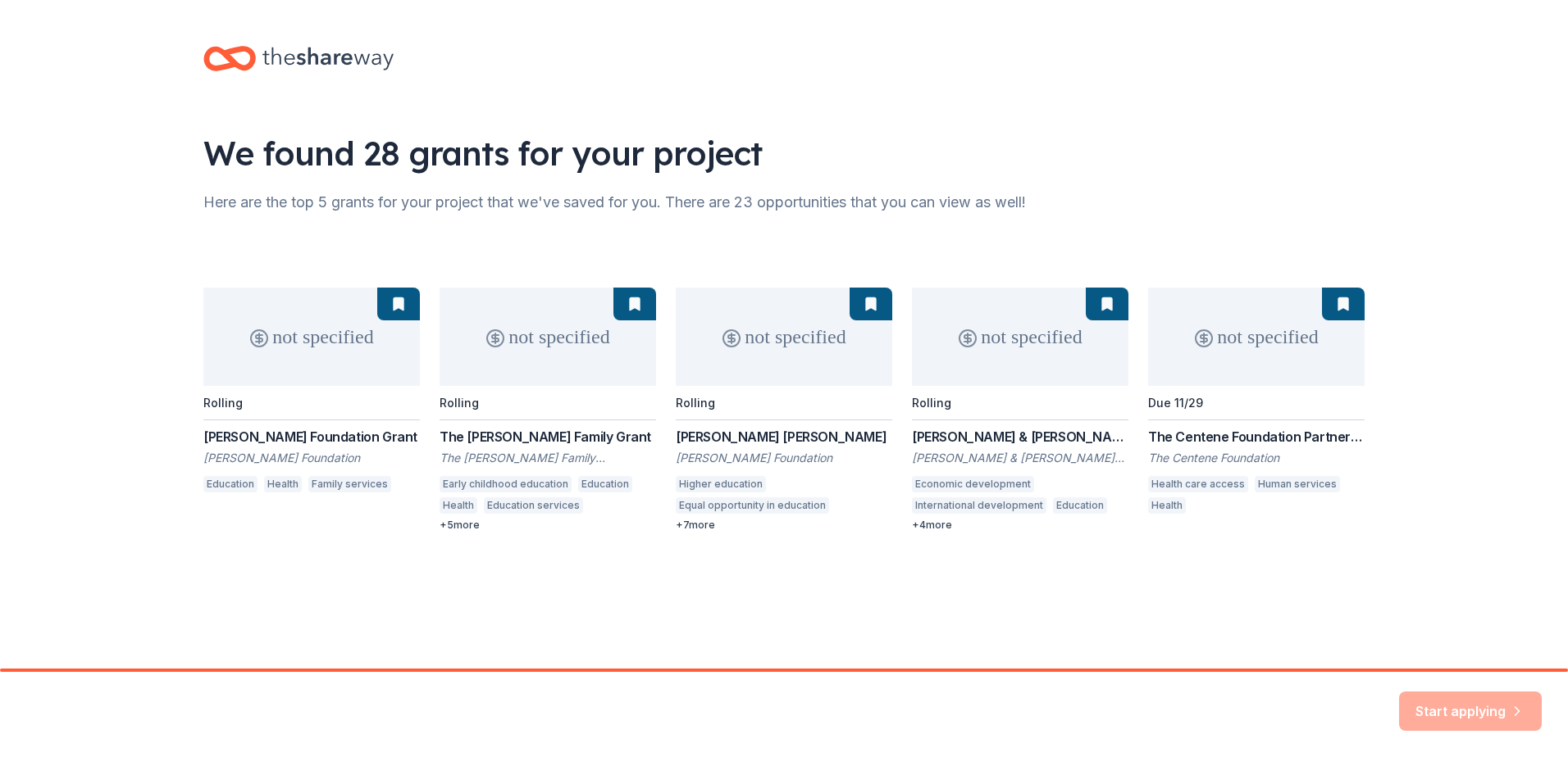
click at [1463, 705] on div "Start applying" at bounding box center [1471, 711] width 143 height 40
drag, startPoint x: 1183, startPoint y: 549, endPoint x: 1179, endPoint y: 523, distance: 26.3
click at [1181, 526] on div "We found 28 grants for your project Here are the top 5 grants for your project …" at bounding box center [784, 305] width 1214 height 610
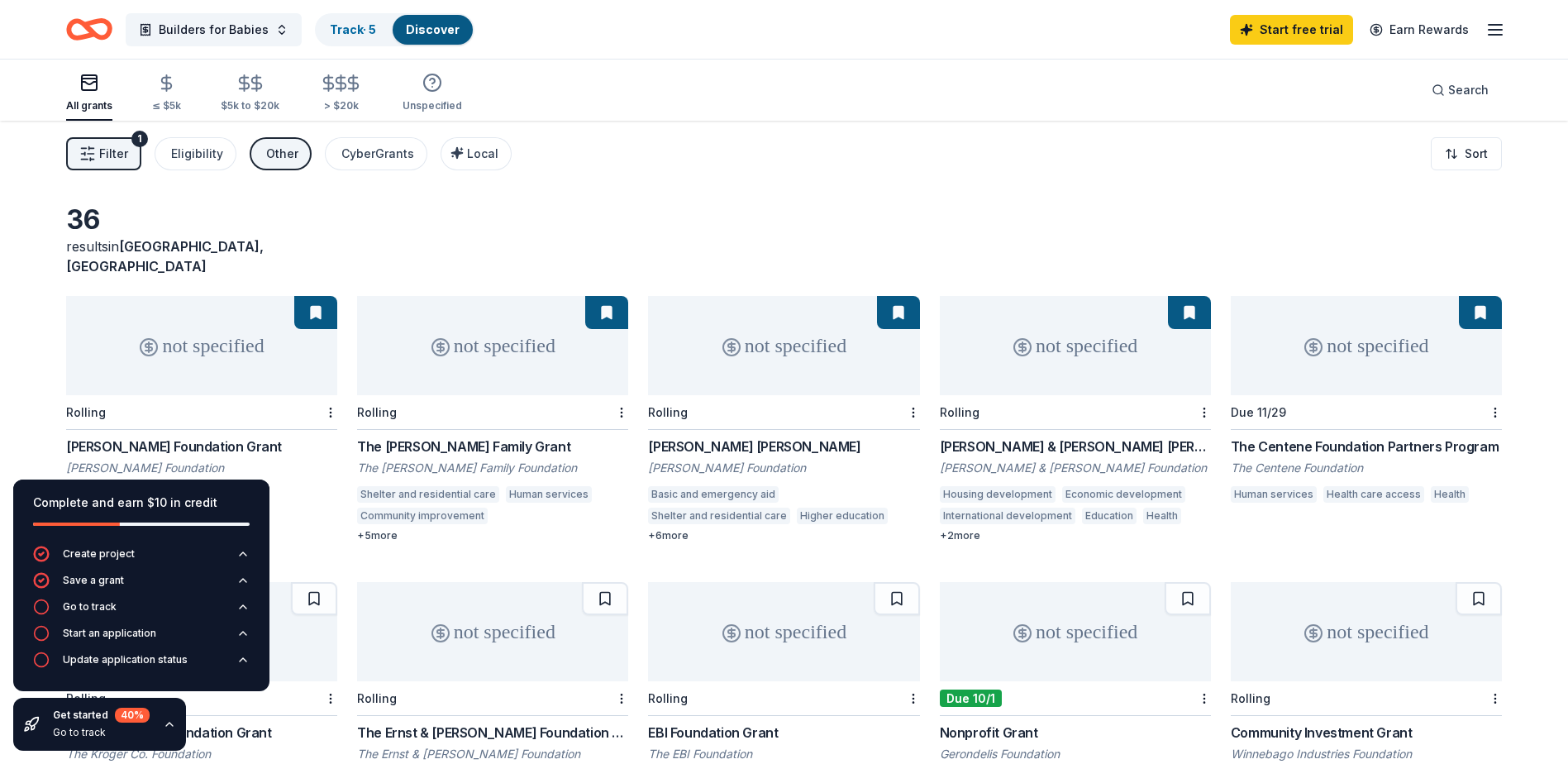
click at [751, 165] on div "Filter 1 Eligibility Other CyberGrants Local Sort" at bounding box center [784, 154] width 1568 height 66
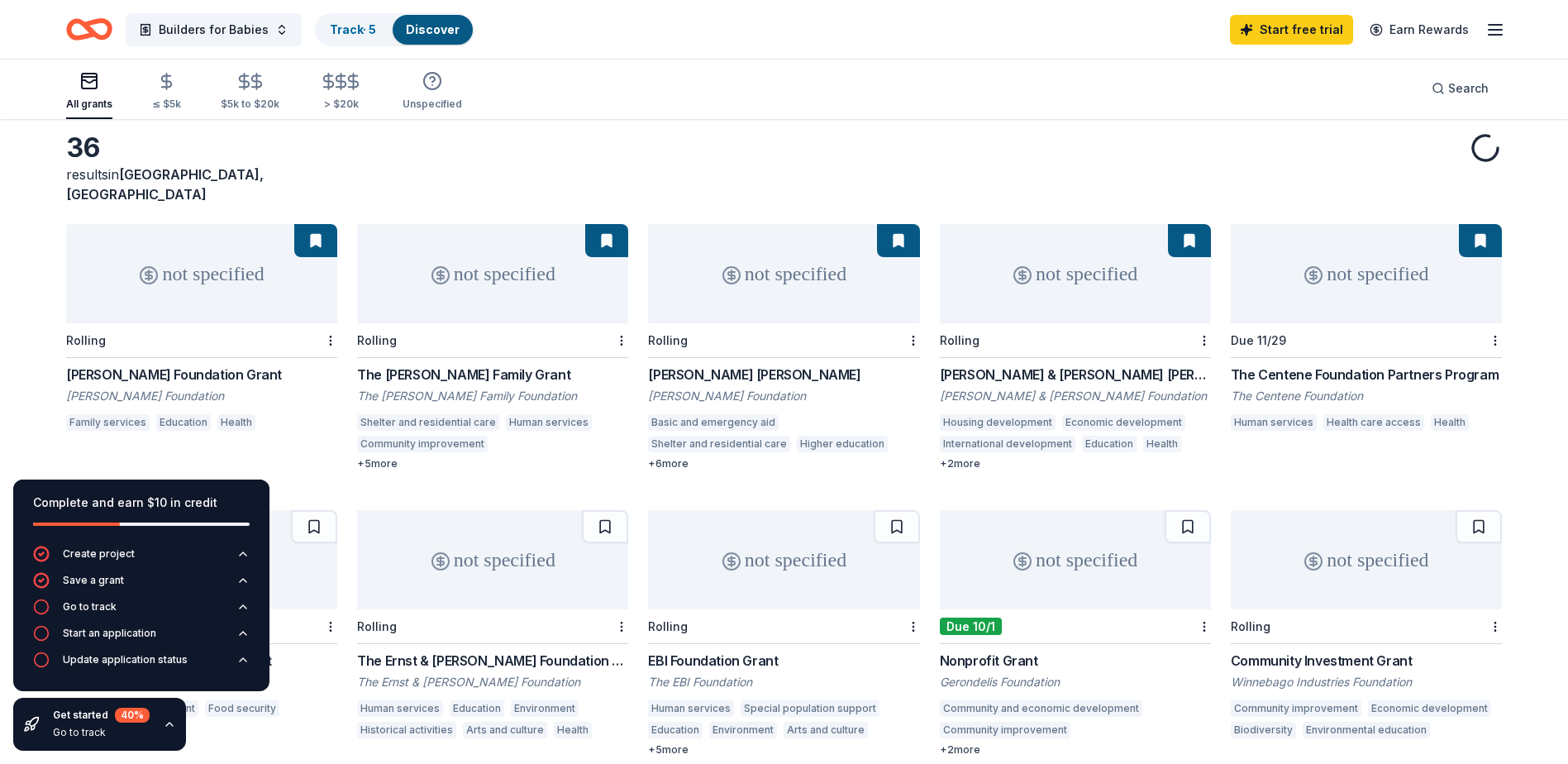
scroll to position [83, 0]
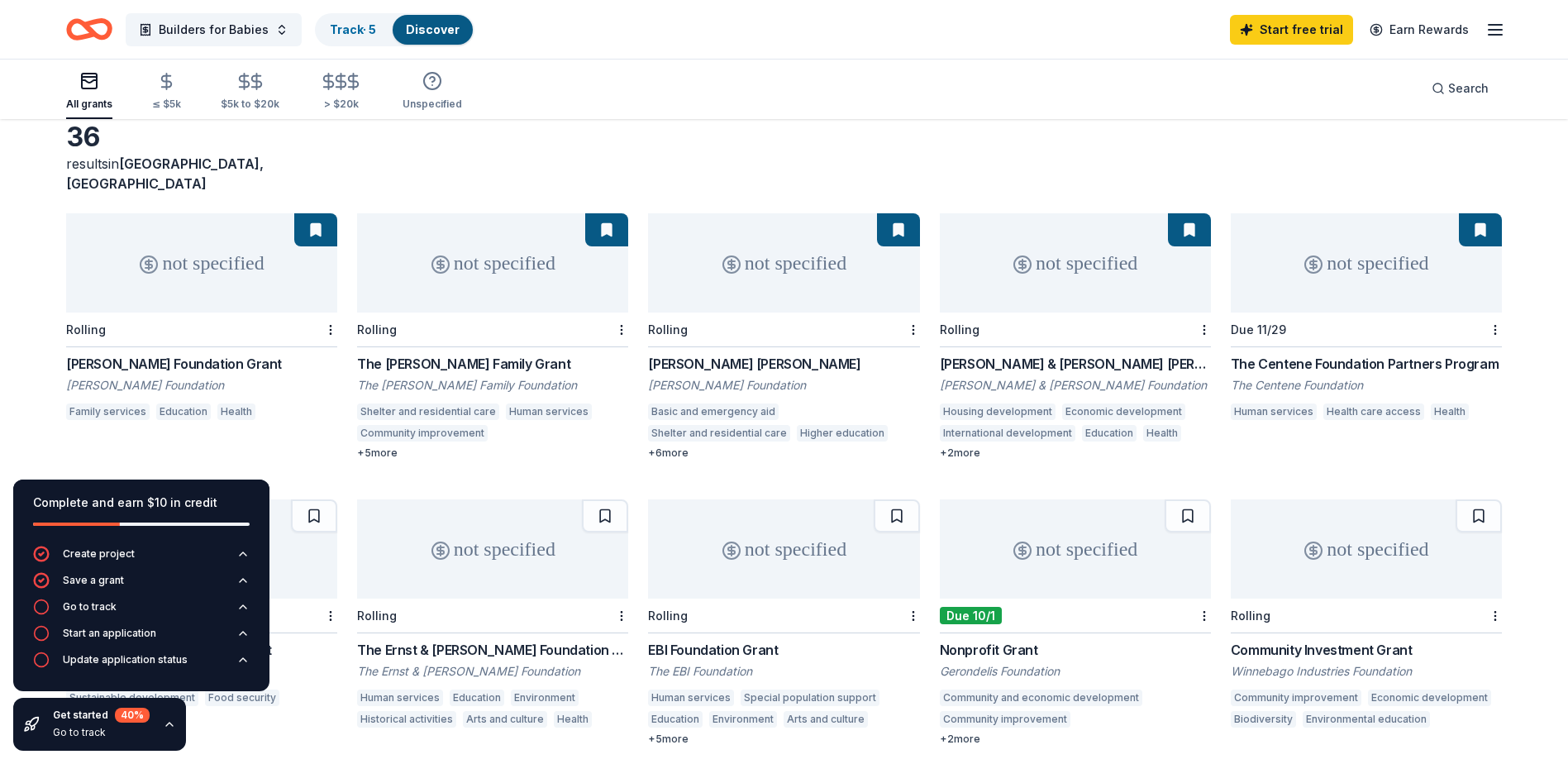
click at [267, 273] on div "not specified" at bounding box center [201, 263] width 271 height 99
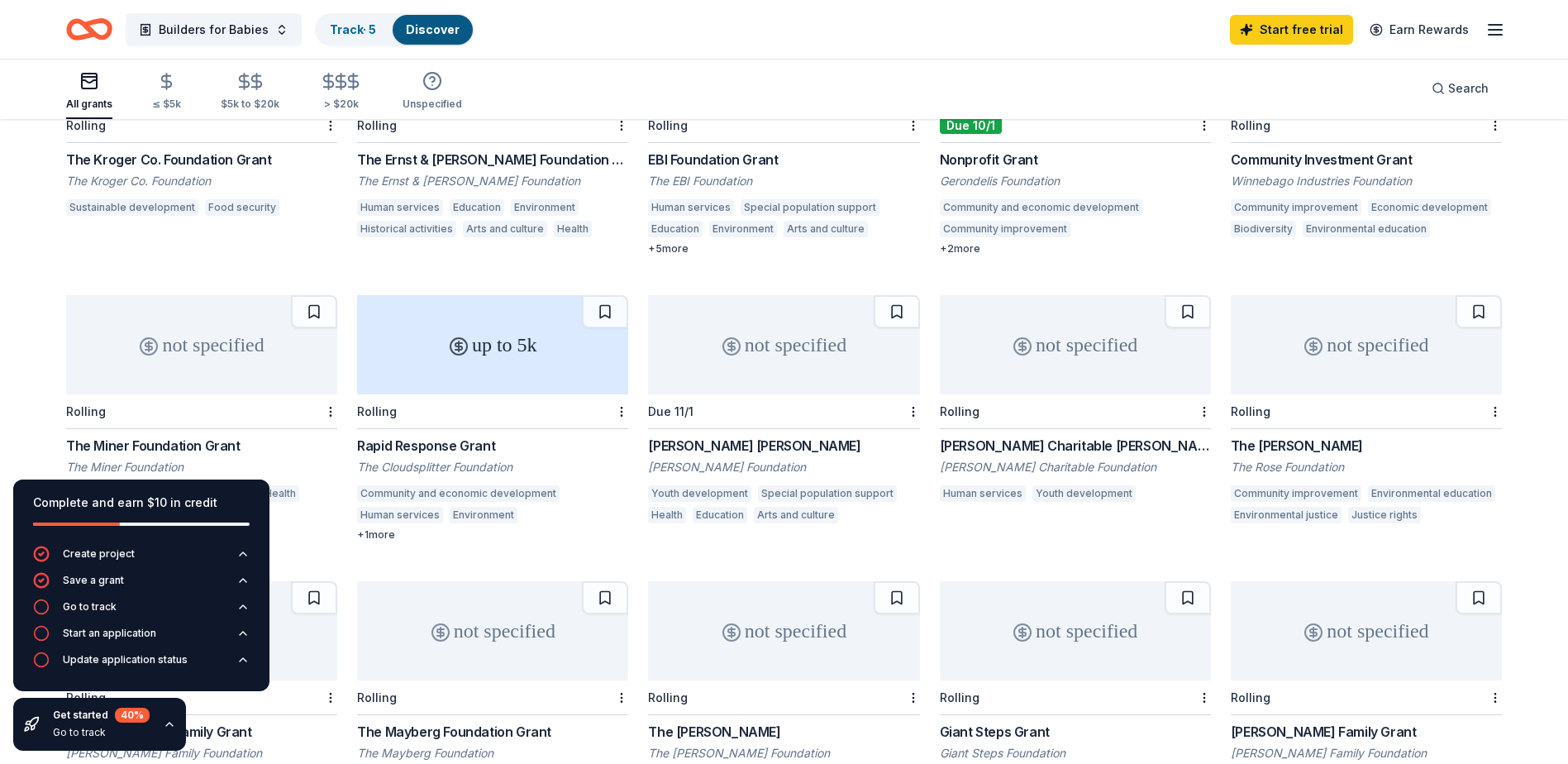
scroll to position [579, 0]
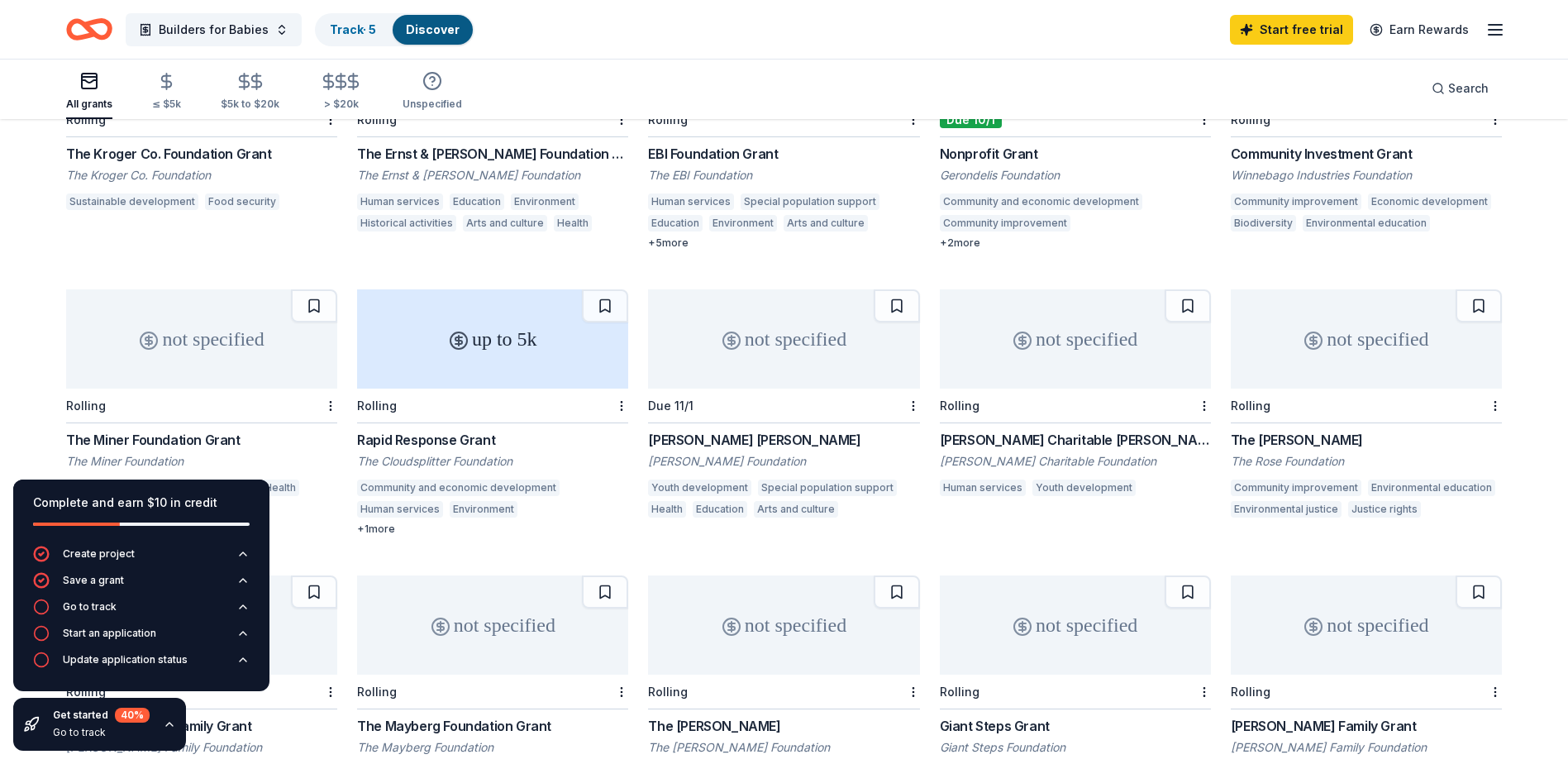
click at [494, 334] on div "up to 5k" at bounding box center [492, 339] width 271 height 99
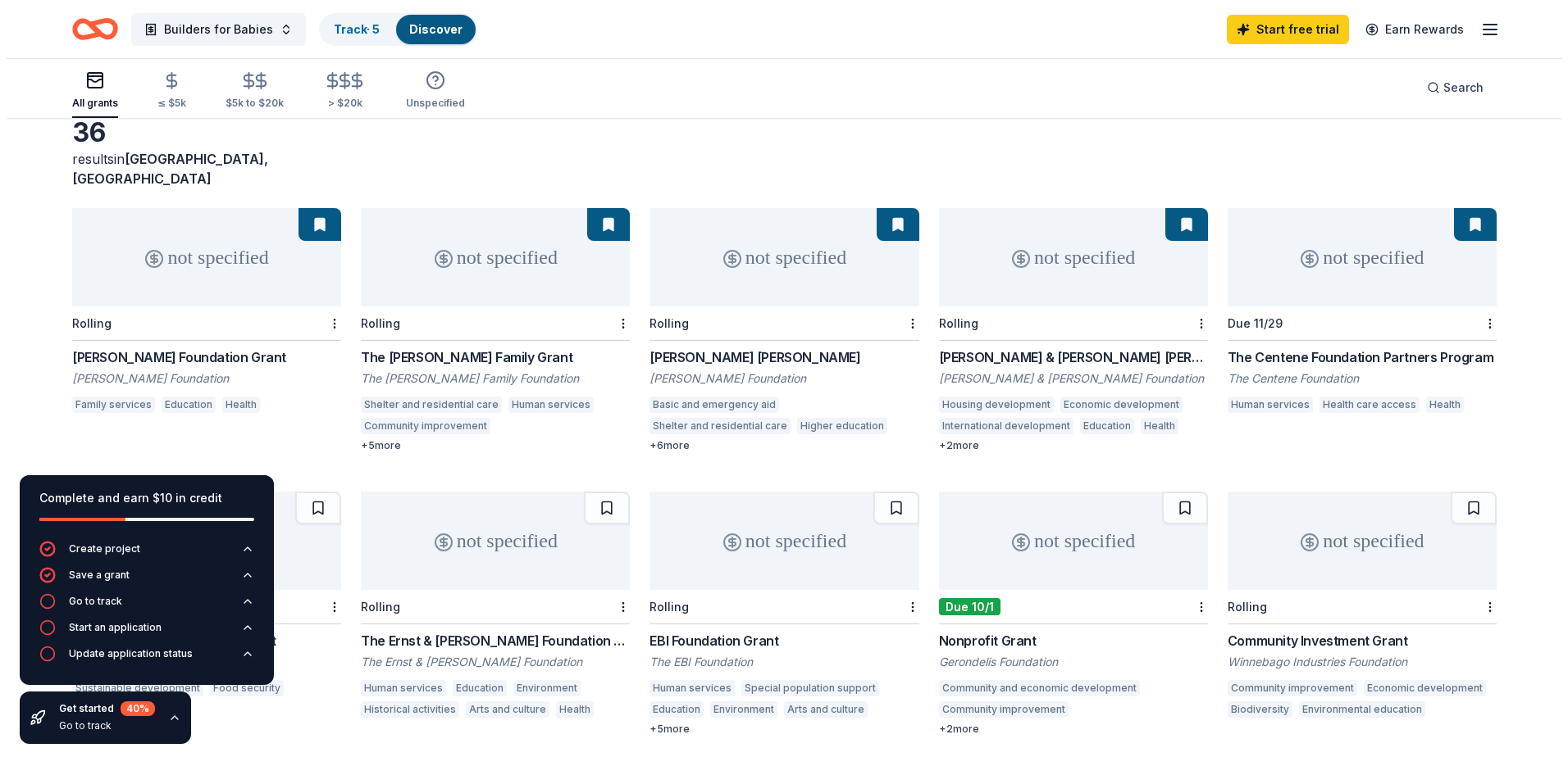
scroll to position [0, 0]
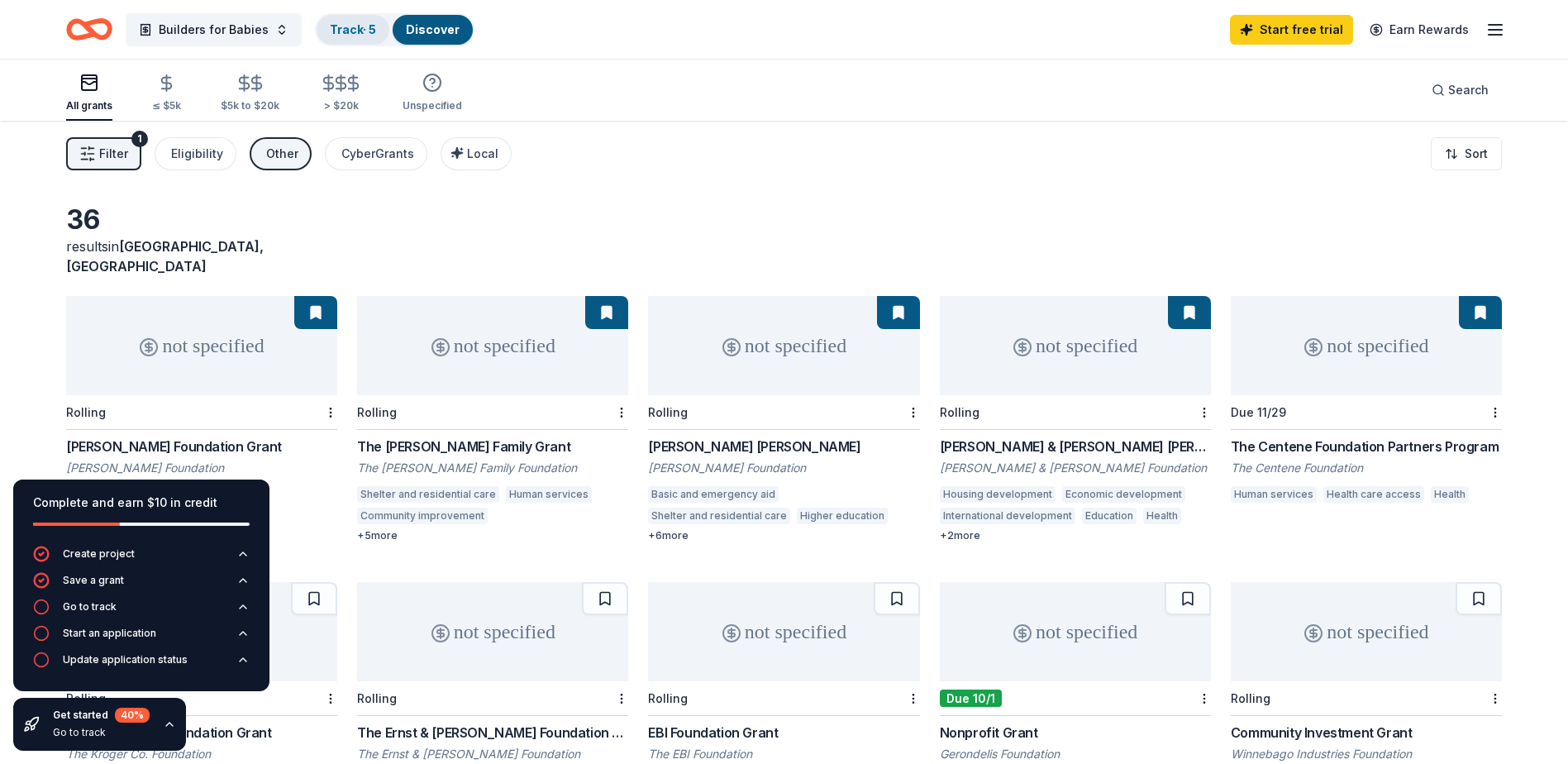
click at [350, 28] on link "Track · 5" at bounding box center [353, 29] width 47 height 14
click at [101, 154] on span "Filter" at bounding box center [114, 154] width 29 height 19
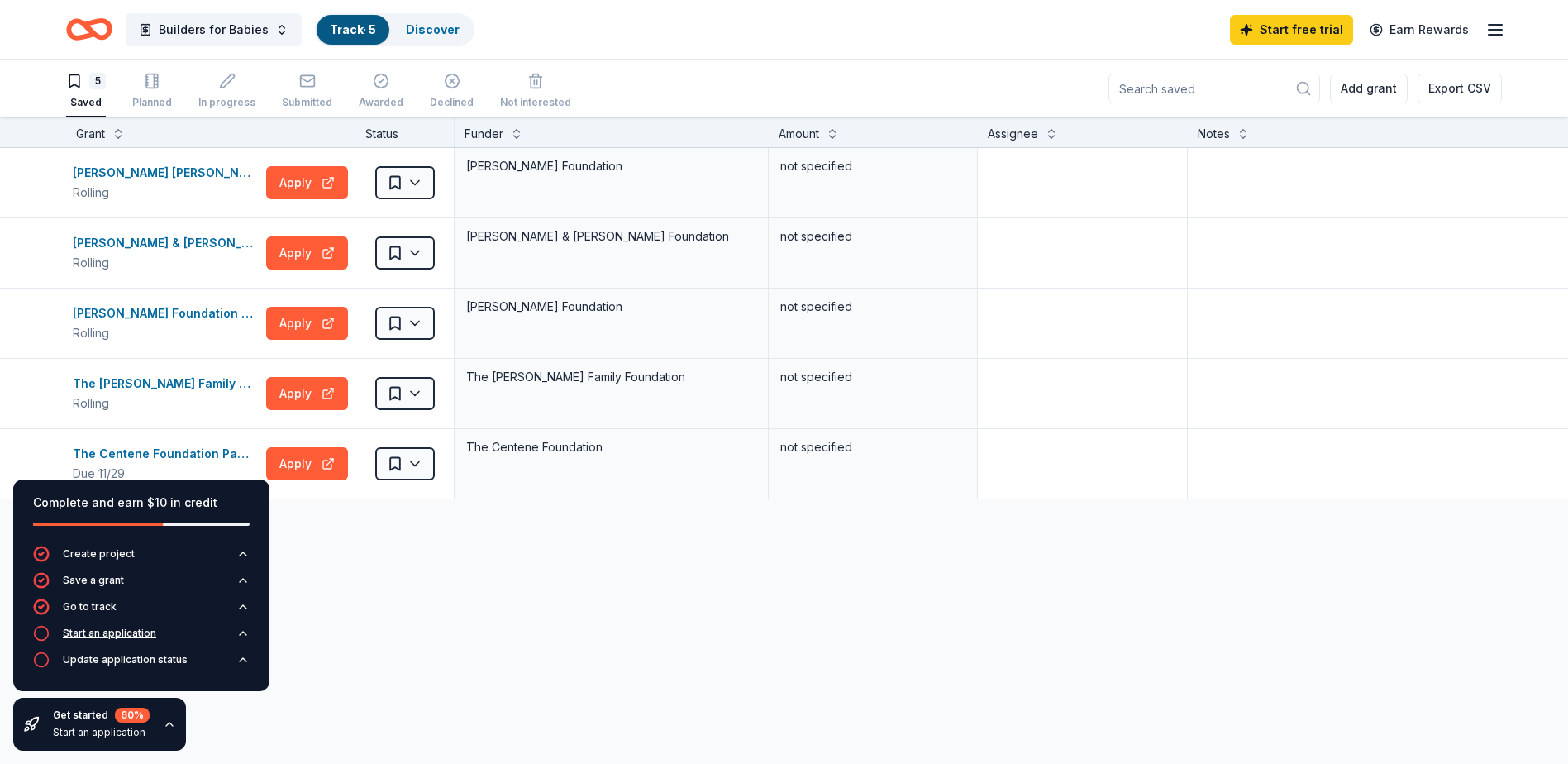
click at [131, 631] on div "Start an application" at bounding box center [110, 634] width 93 height 14
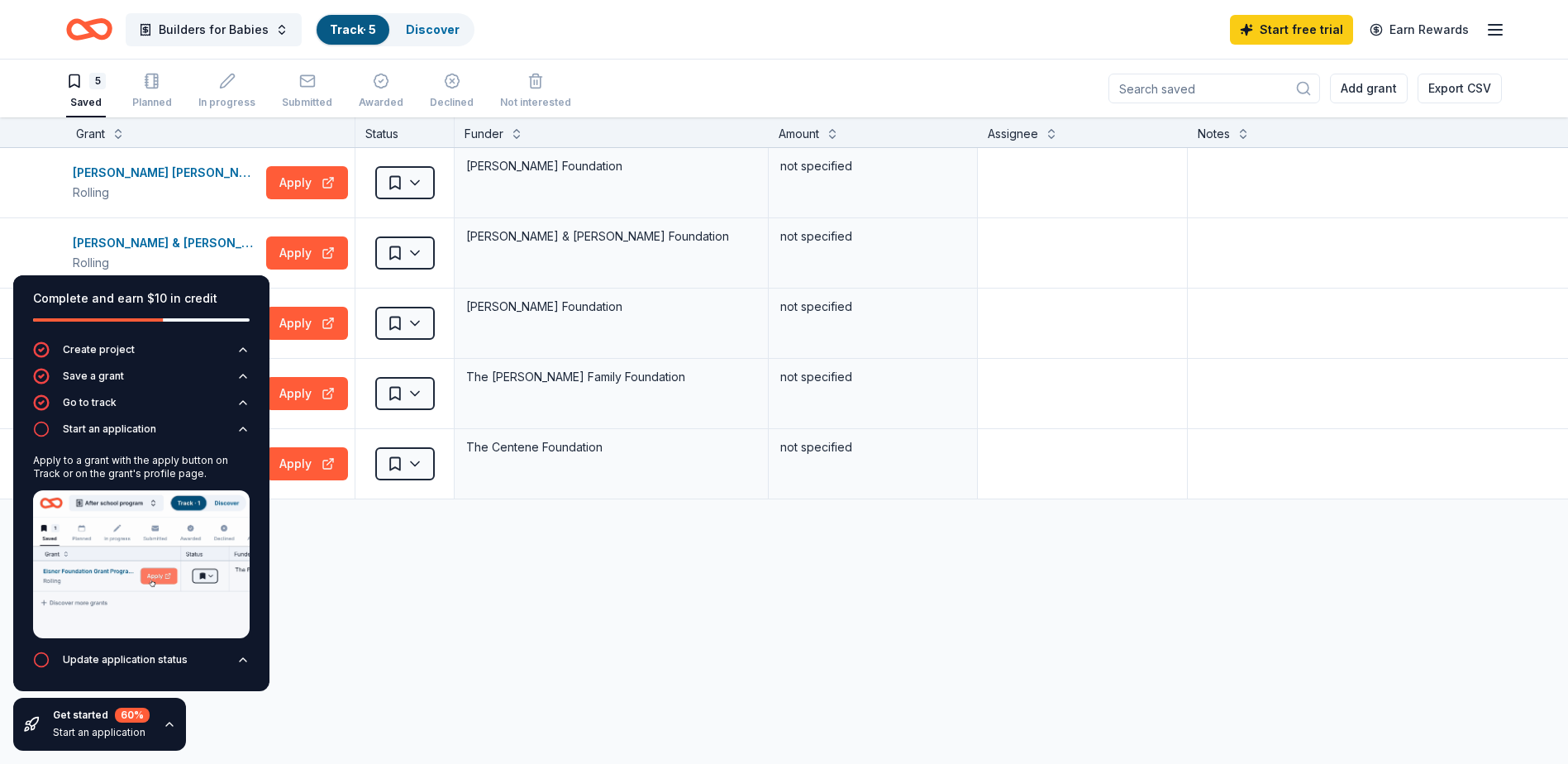
click at [378, 650] on div "[PERSON_NAME] [PERSON_NAME] Rolling Apply Saved [PERSON_NAME] Foundation not sp…" at bounding box center [784, 479] width 1568 height 663
click at [219, 298] on div "Complete and earn $10 in credit" at bounding box center [141, 299] width 217 height 19
click at [246, 654] on icon "button" at bounding box center [243, 660] width 14 height 14
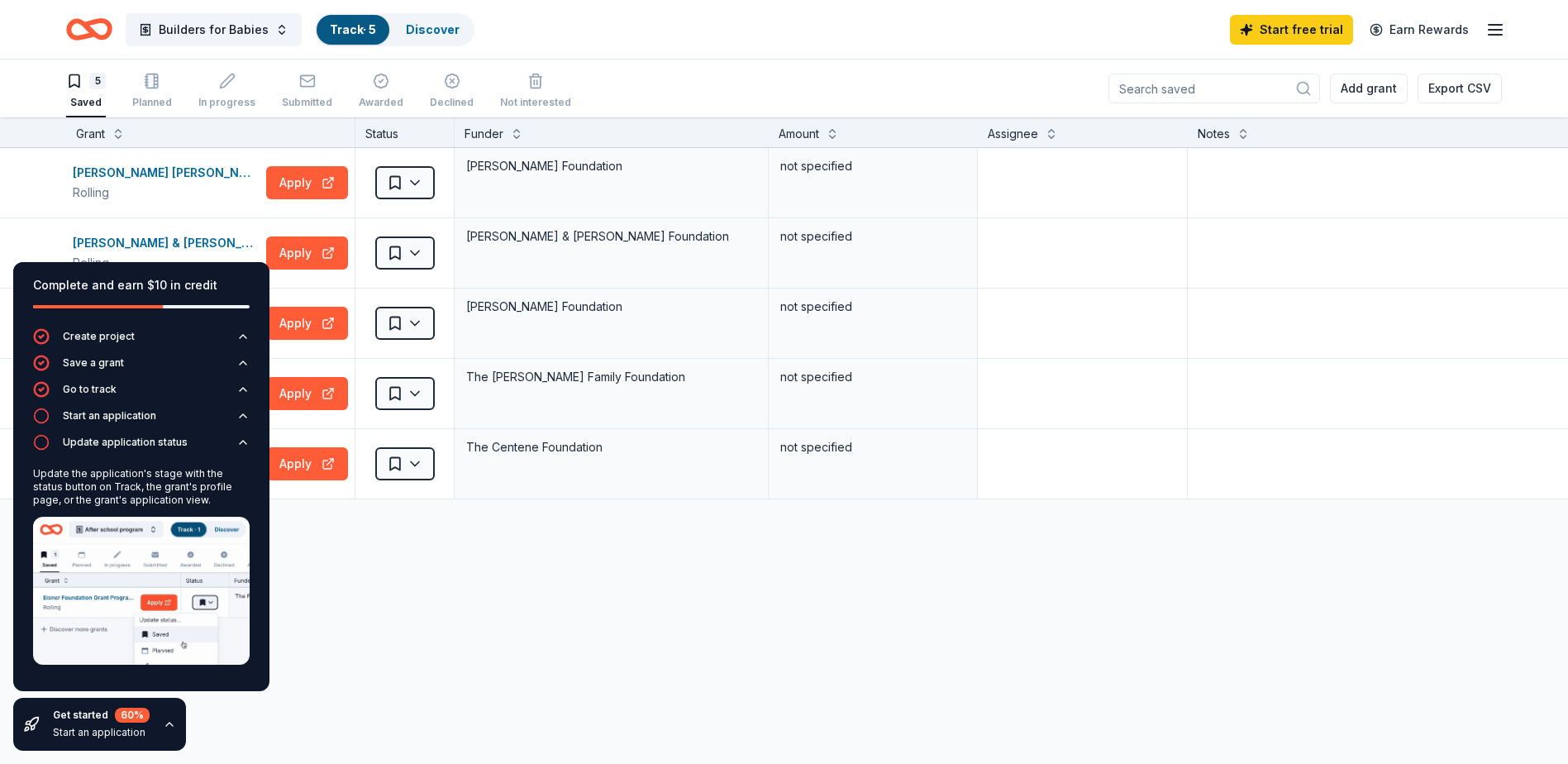
click at [240, 653] on img at bounding box center [141, 591] width 217 height 148
click at [171, 726] on icon "button" at bounding box center [169, 725] width 14 height 14
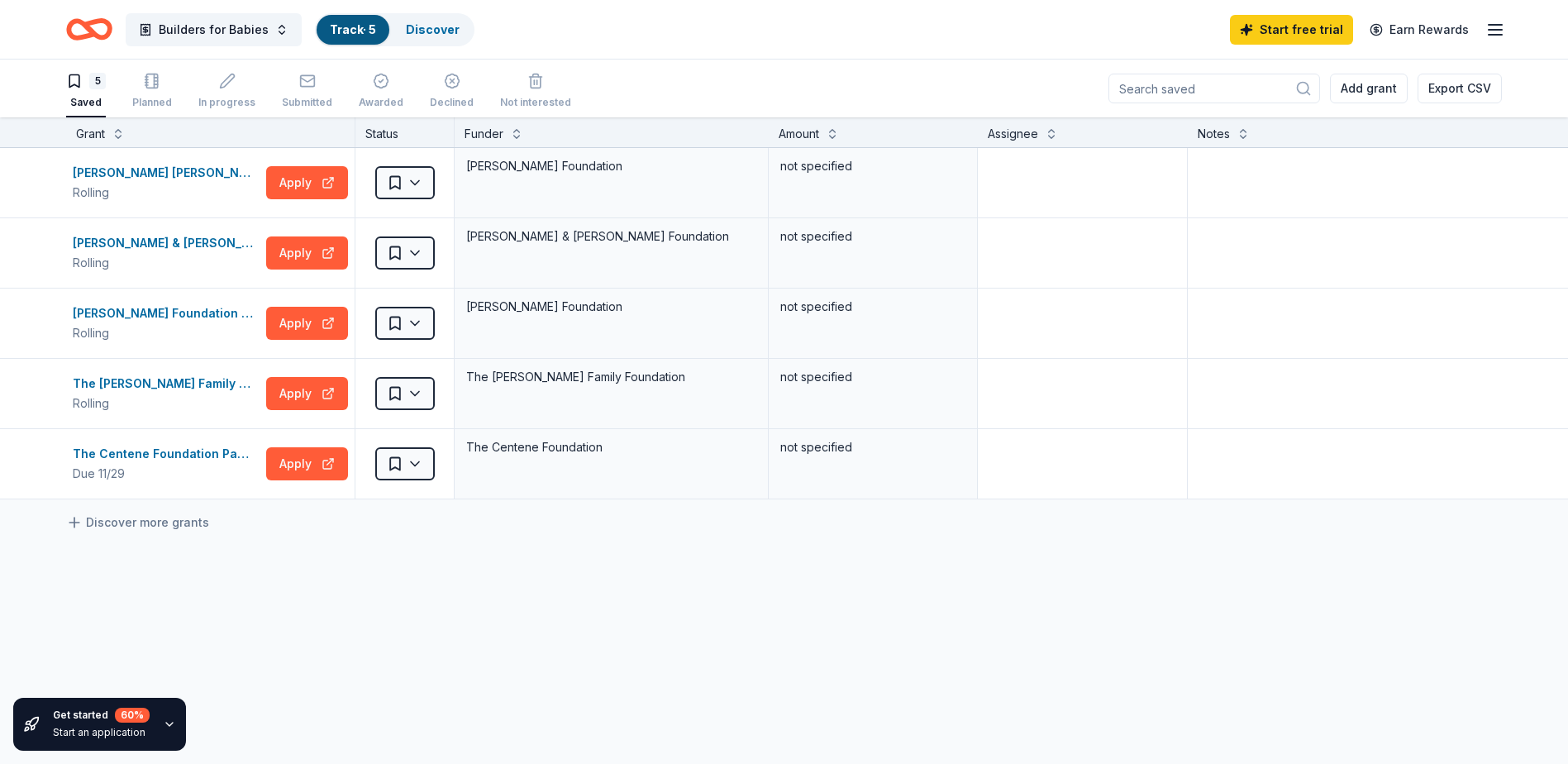
click at [79, 506] on div "Discover more grants" at bounding box center [784, 523] width 1568 height 47
click at [165, 520] on link "Discover more grants" at bounding box center [137, 523] width 143 height 19
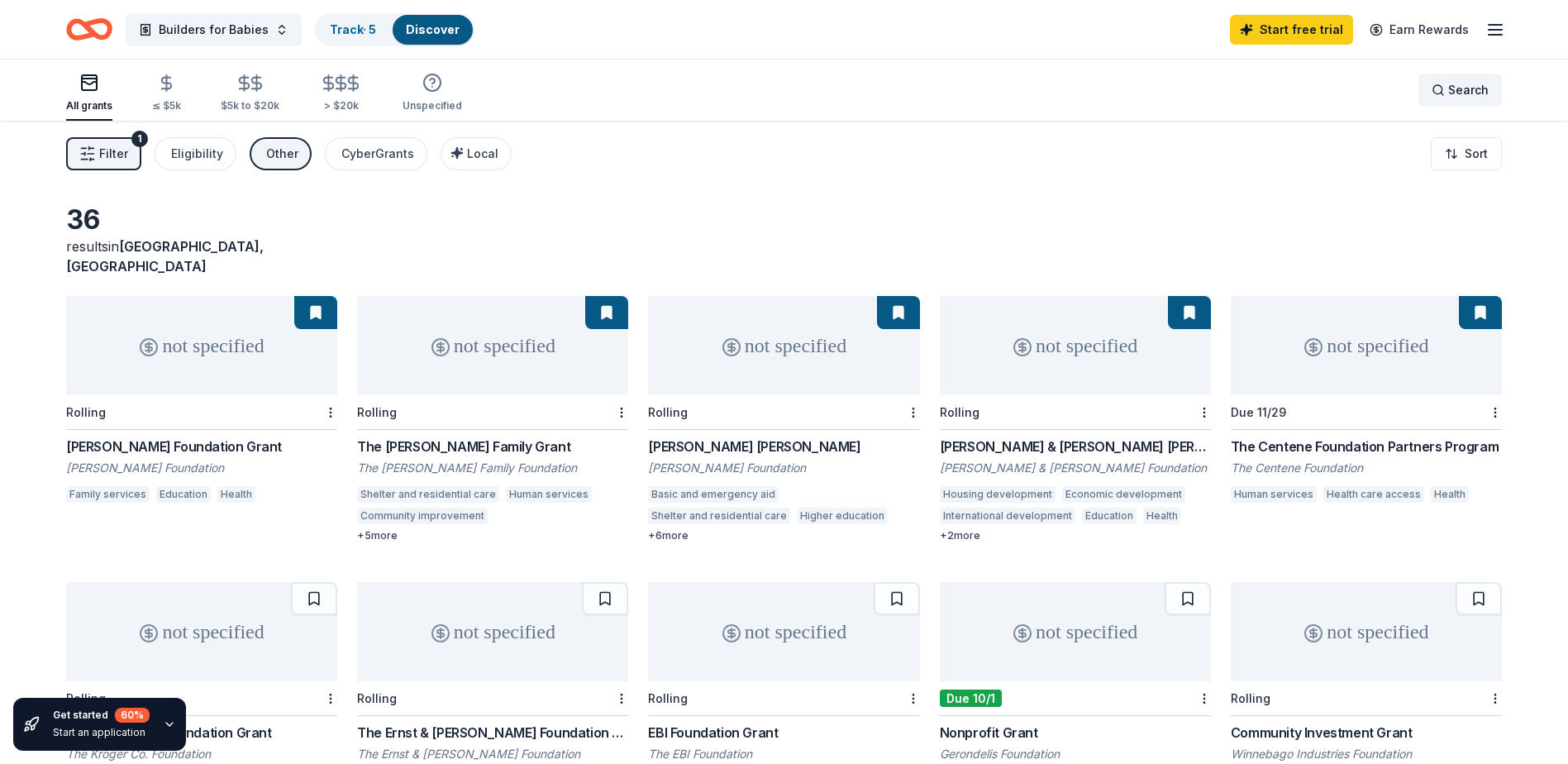
click at [1434, 99] on div "Search" at bounding box center [1460, 90] width 57 height 19
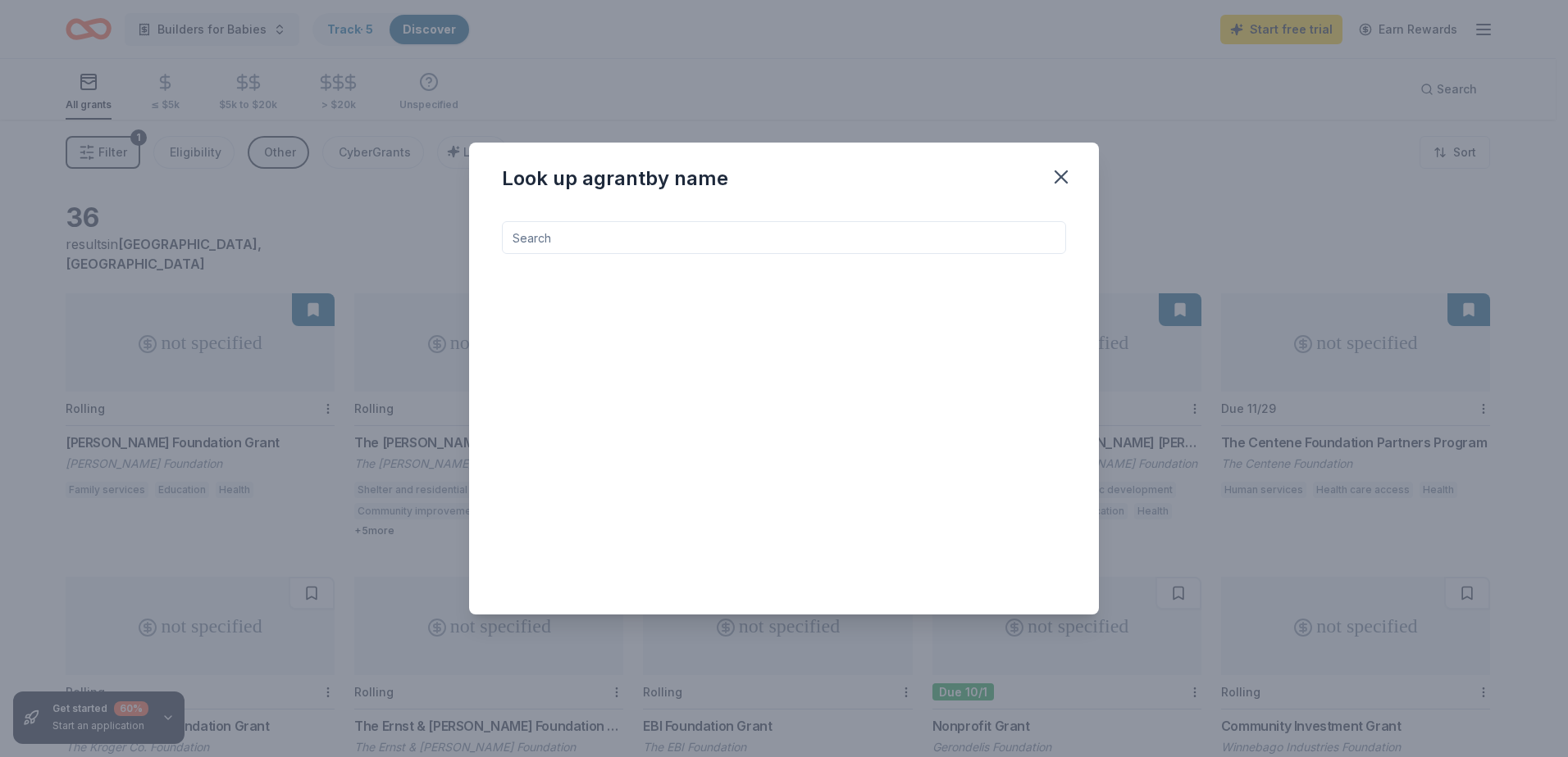
click at [797, 239] on input at bounding box center [784, 237] width 564 height 33
type input "[GEOGRAPHIC_DATA][US_STATE]"
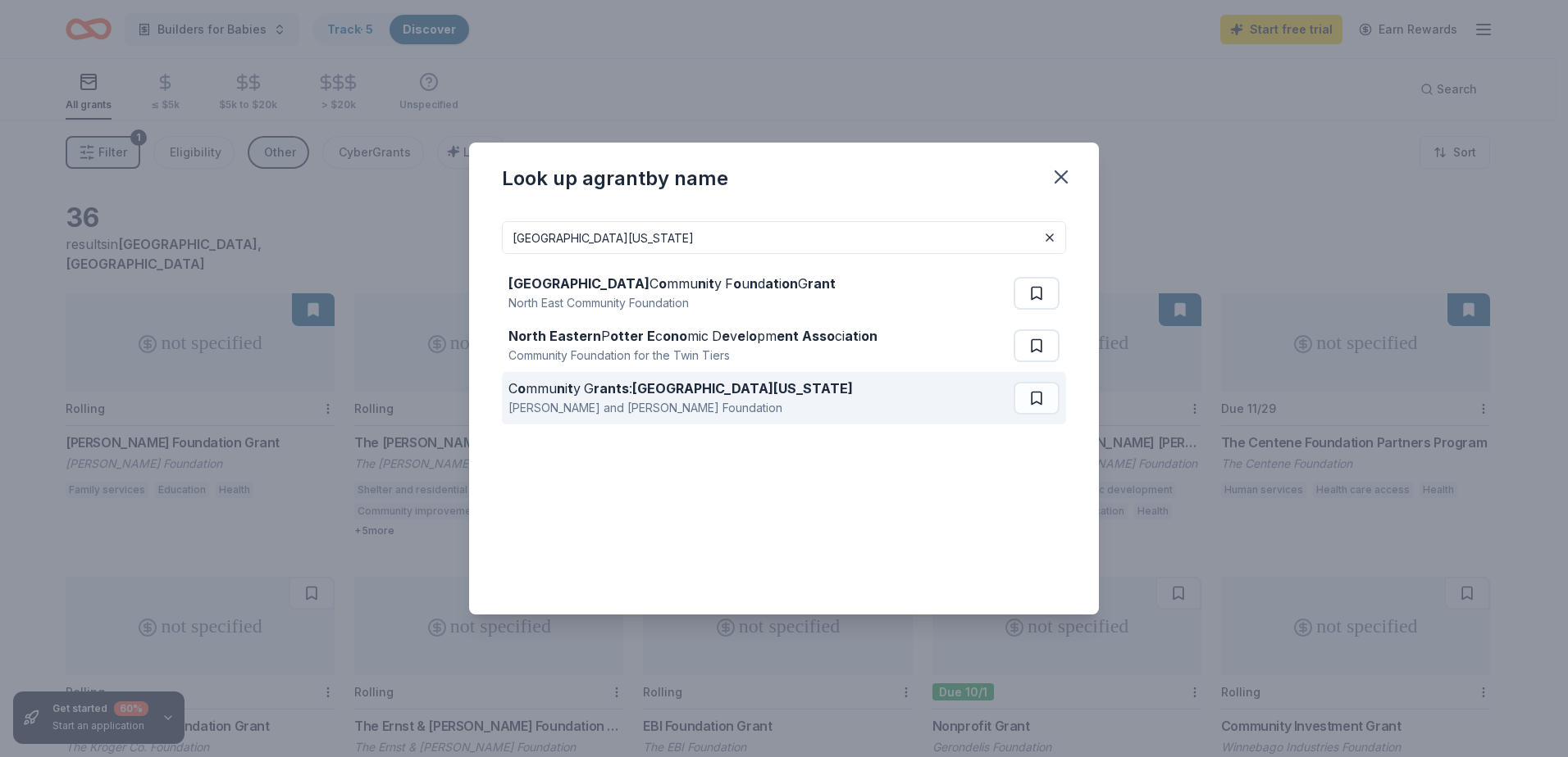
drag, startPoint x: 1032, startPoint y: 402, endPoint x: 1022, endPoint y: 392, distance: 14.1
click at [1028, 396] on button at bounding box center [1036, 398] width 46 height 33
click at [646, 392] on strong "[GEOGRAPHIC_DATA][US_STATE]" at bounding box center [742, 388] width 221 height 16
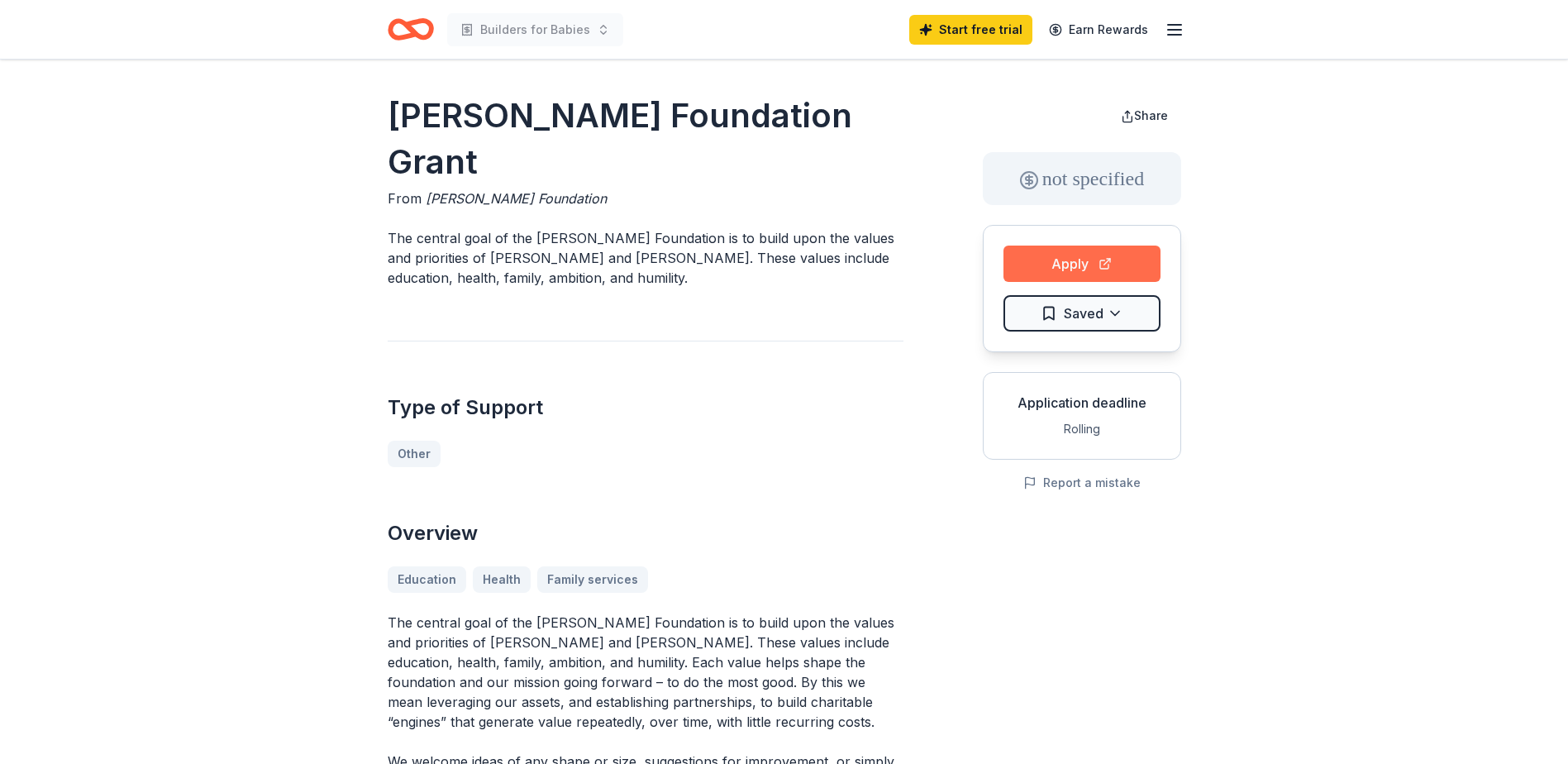
click at [1063, 258] on button "Apply" at bounding box center [1082, 263] width 157 height 36
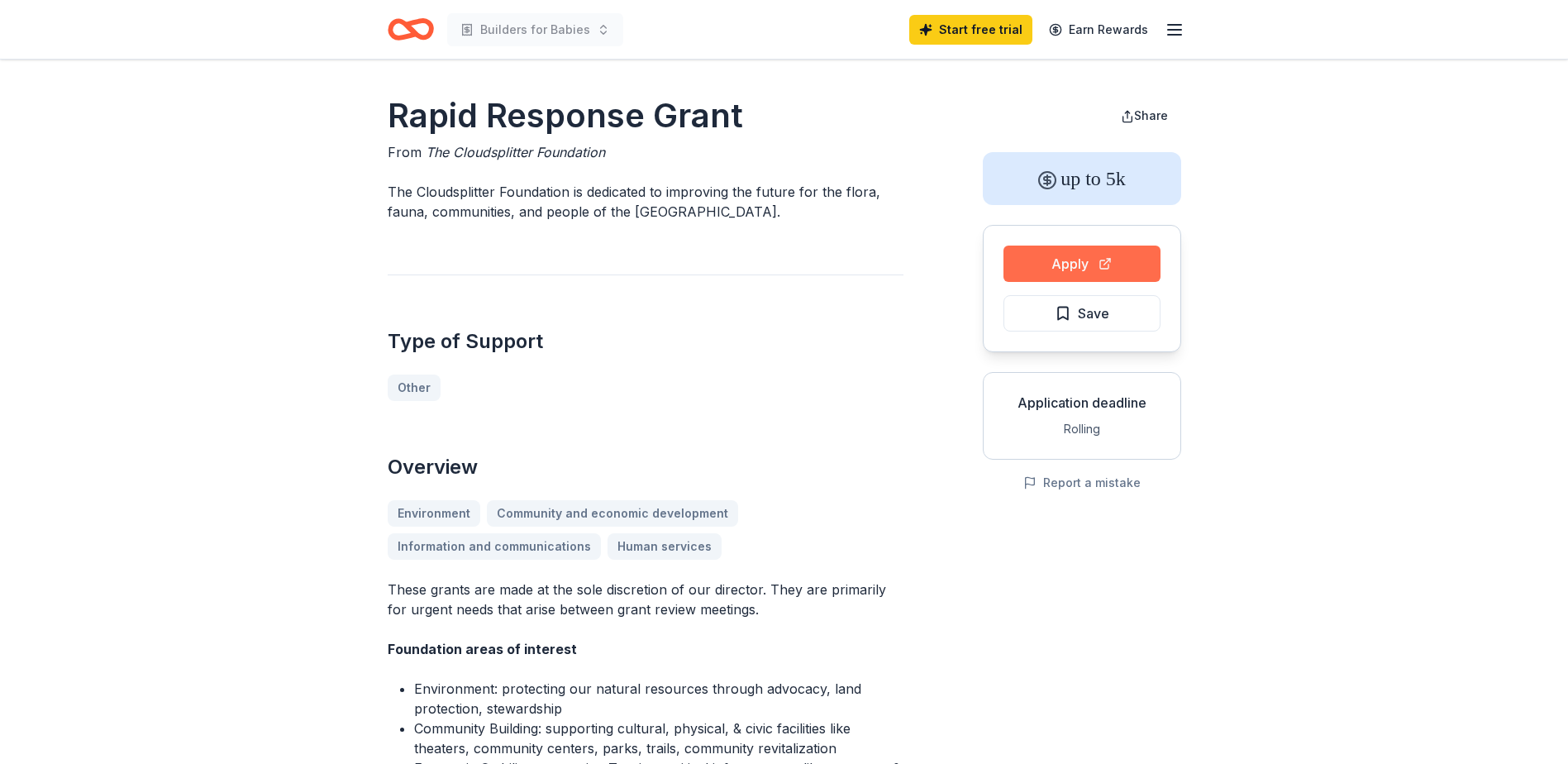
click at [1116, 255] on button "Apply" at bounding box center [1082, 263] width 157 height 36
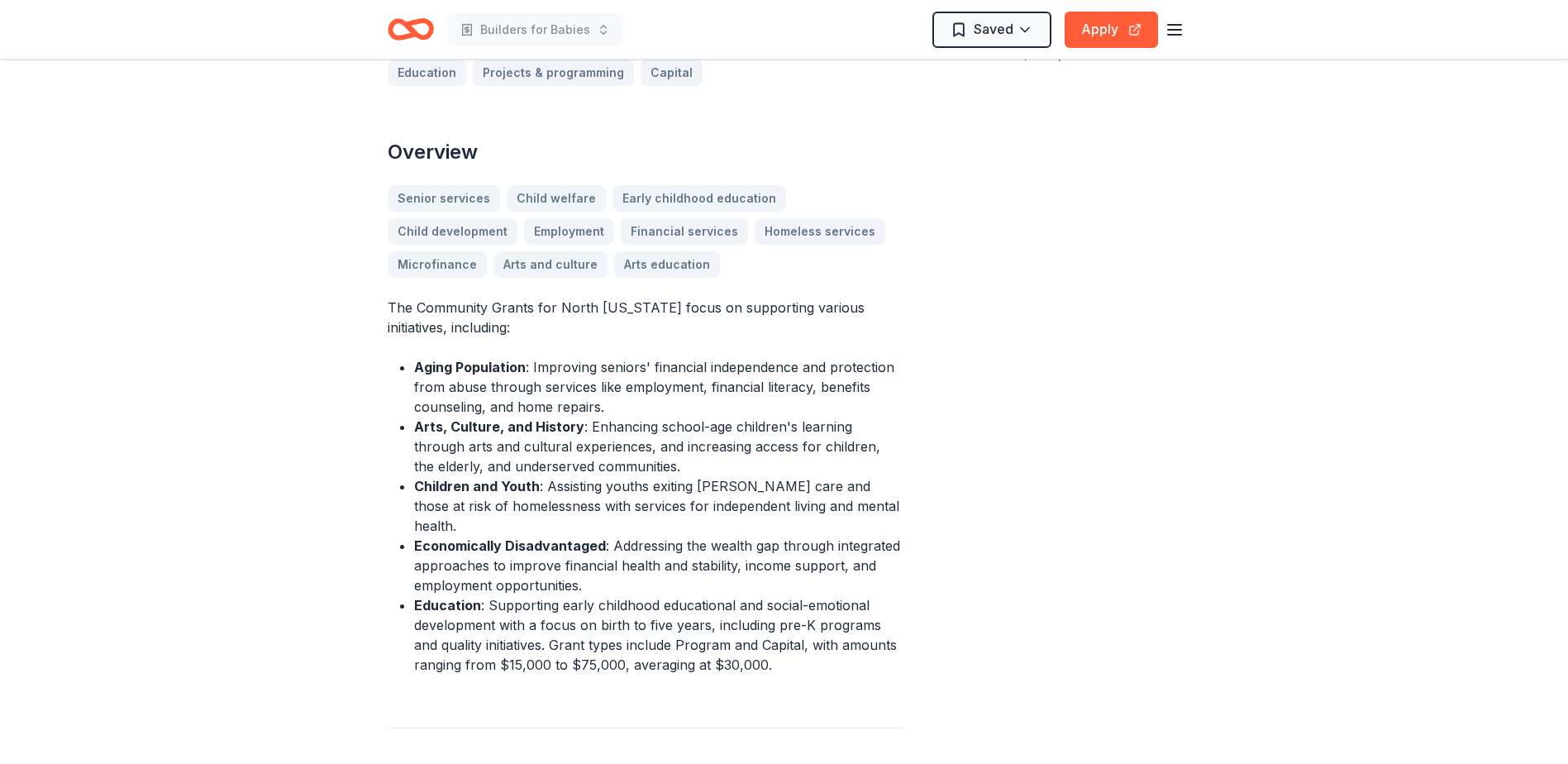
scroll to position [496, 0]
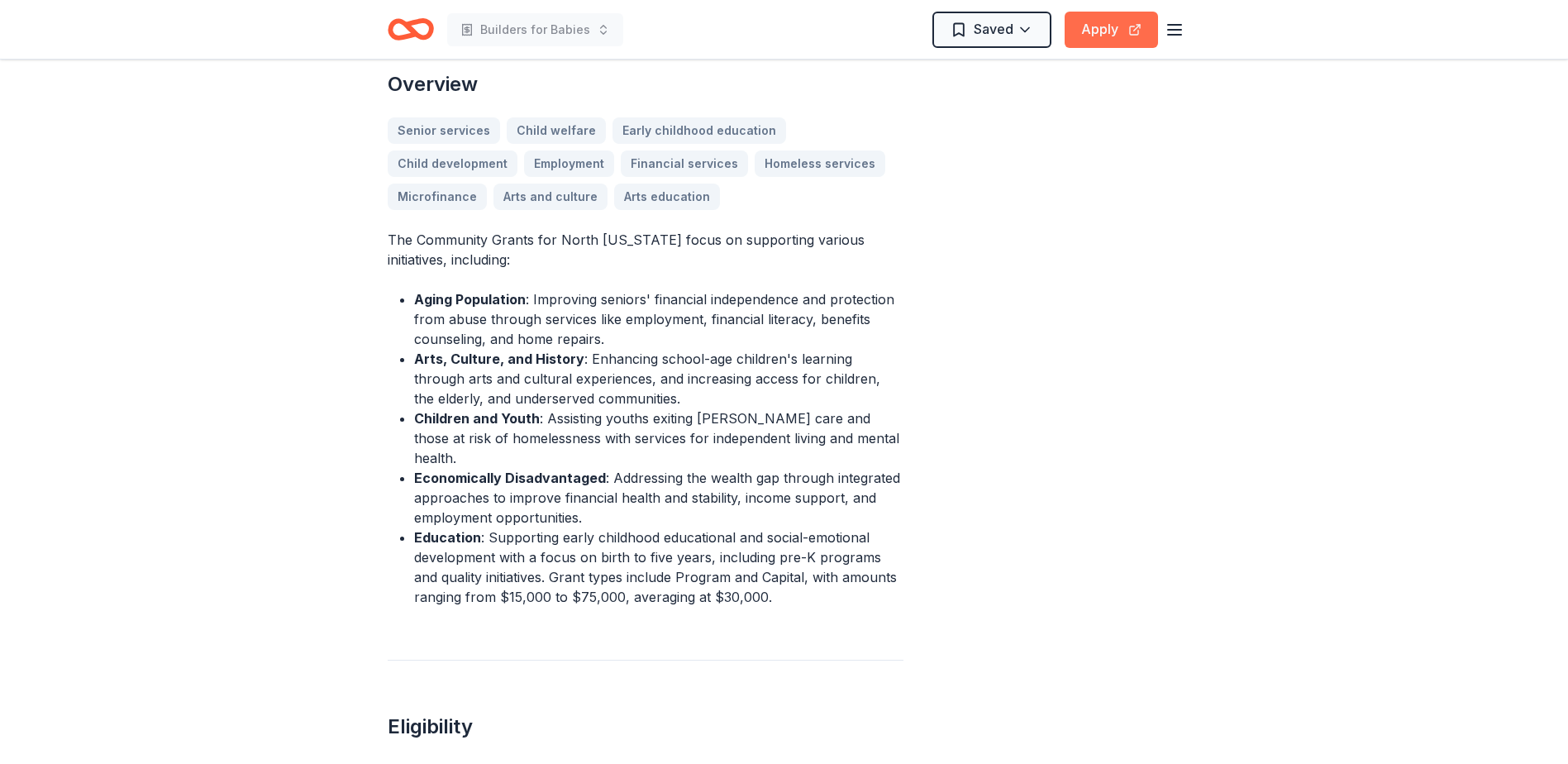
click at [1092, 31] on button "Apply" at bounding box center [1112, 29] width 93 height 36
